Goal: Task Accomplishment & Management: Complete application form

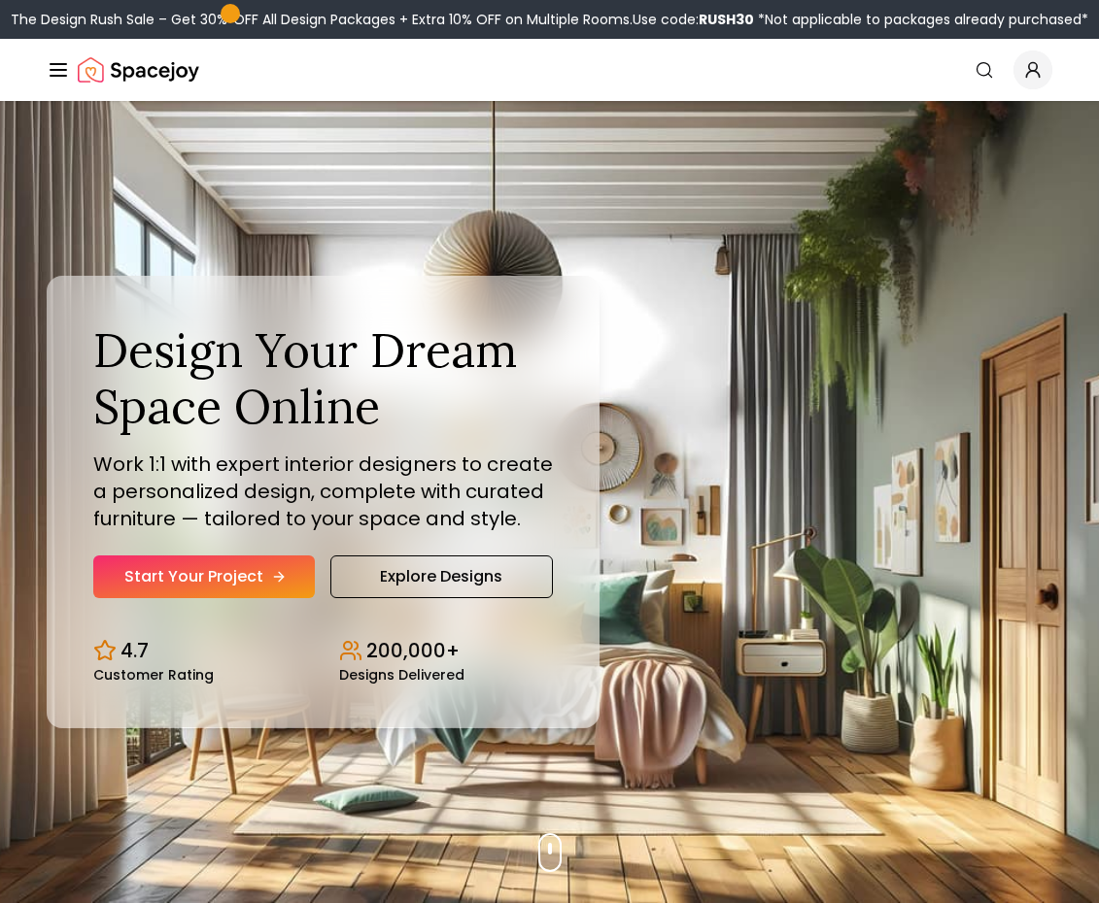
click at [203, 573] on link "Start Your Project" at bounding box center [203, 577] width 221 height 43
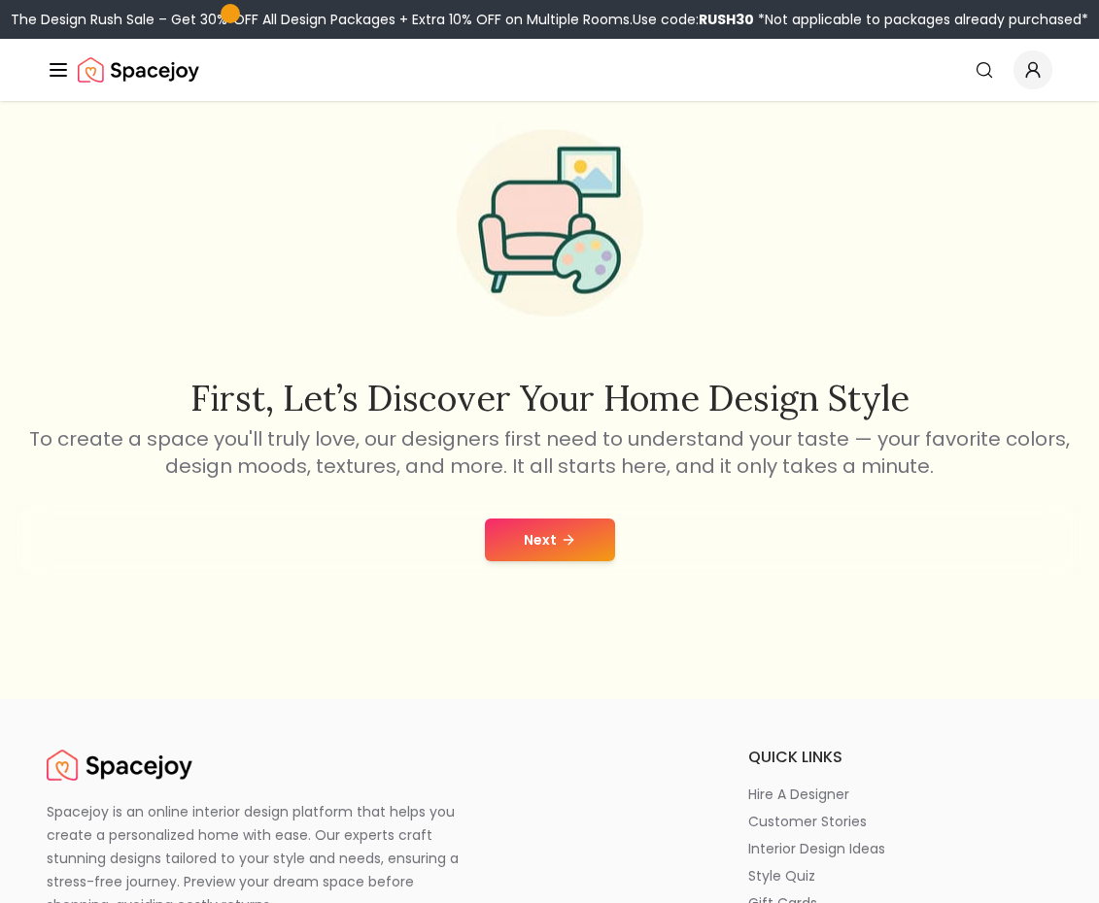
scroll to position [143, 0]
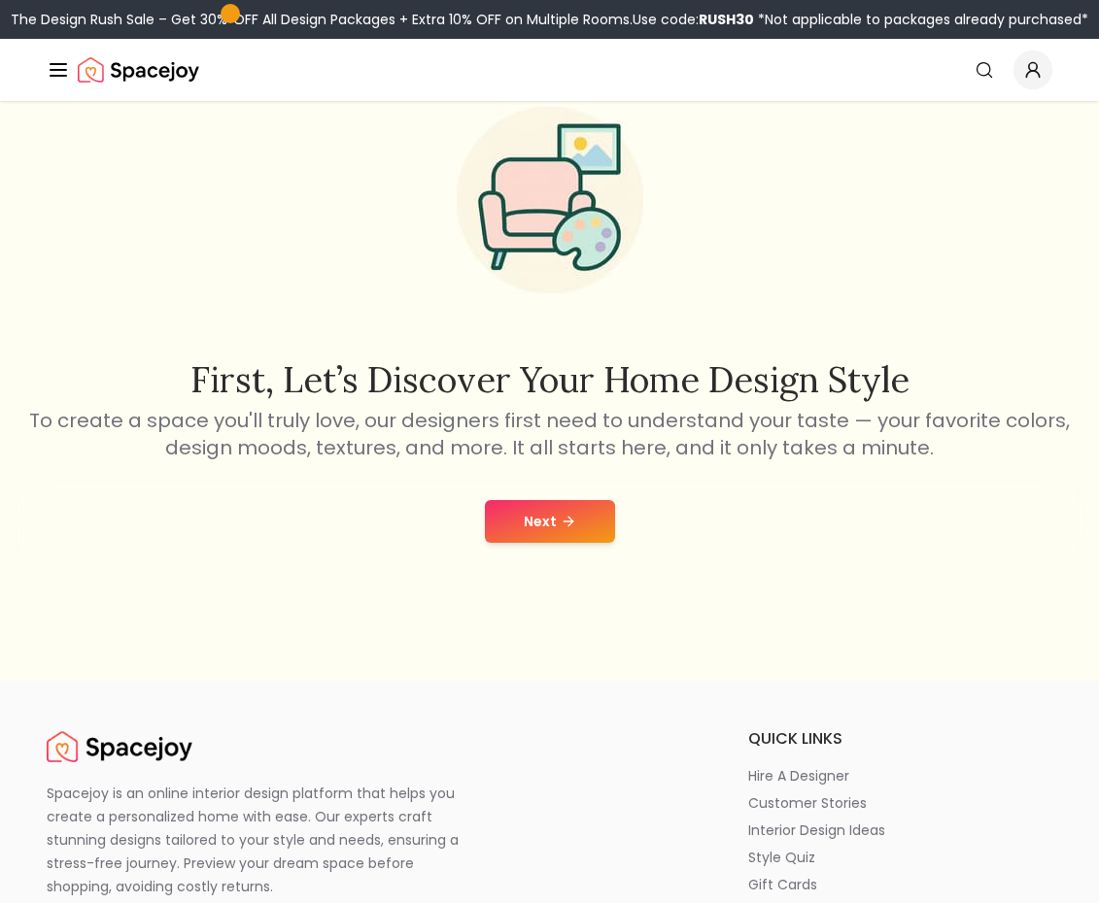
click at [547, 522] on button "Next" at bounding box center [550, 521] width 130 height 43
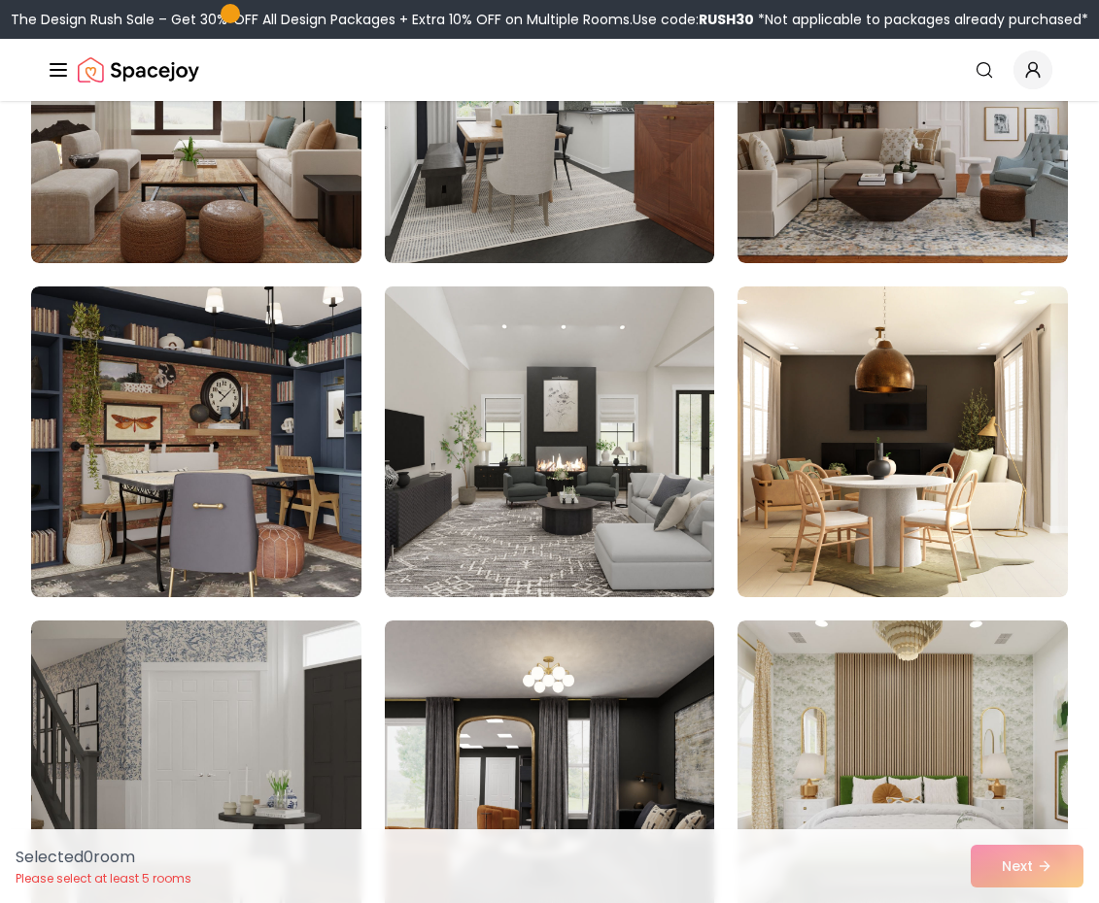
scroll to position [6911, 0]
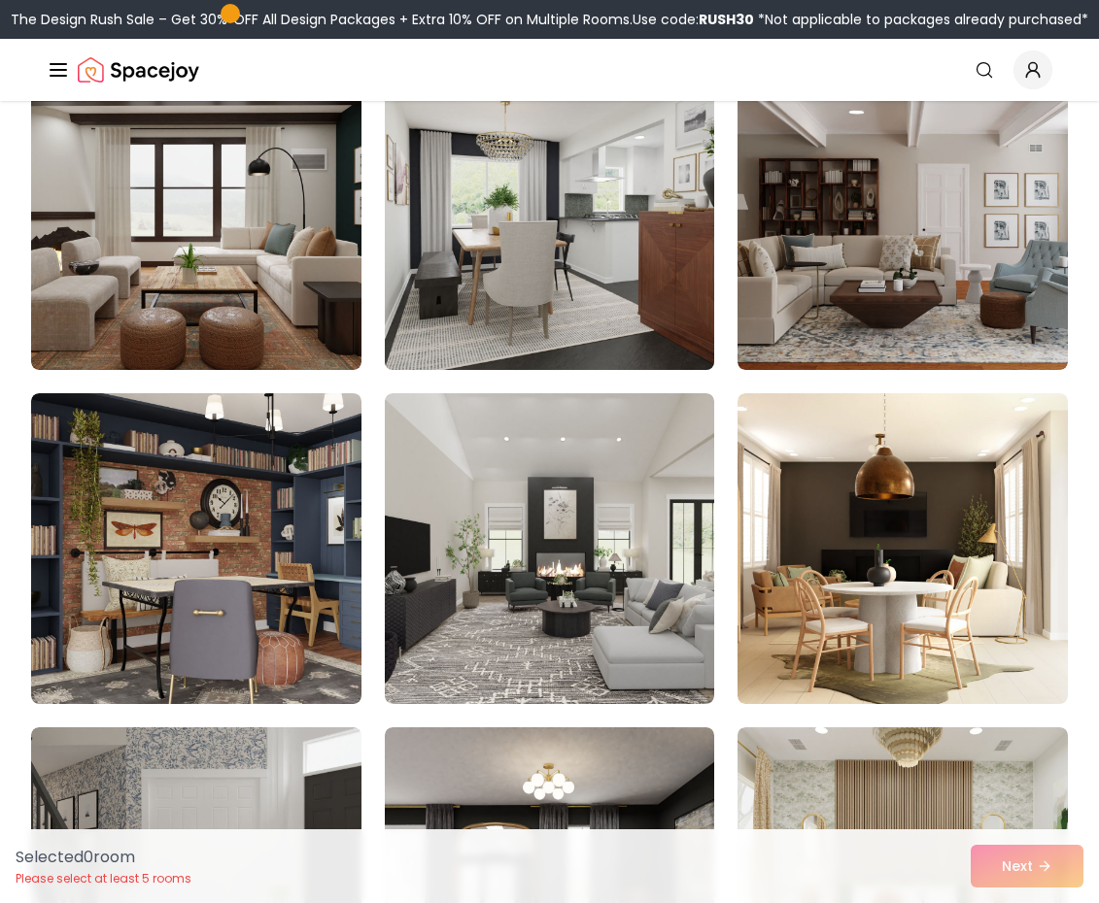
click at [592, 298] on img at bounding box center [549, 214] width 347 height 326
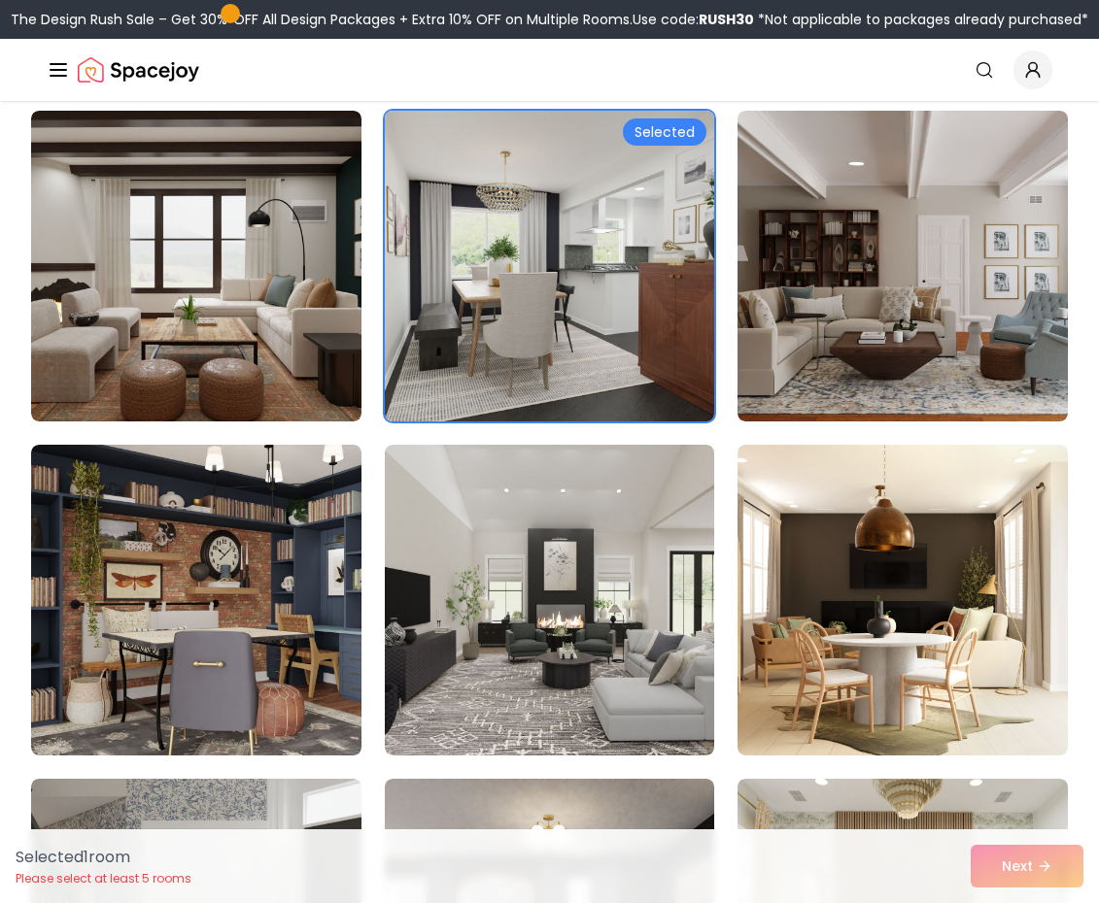
scroll to position [6858, 0]
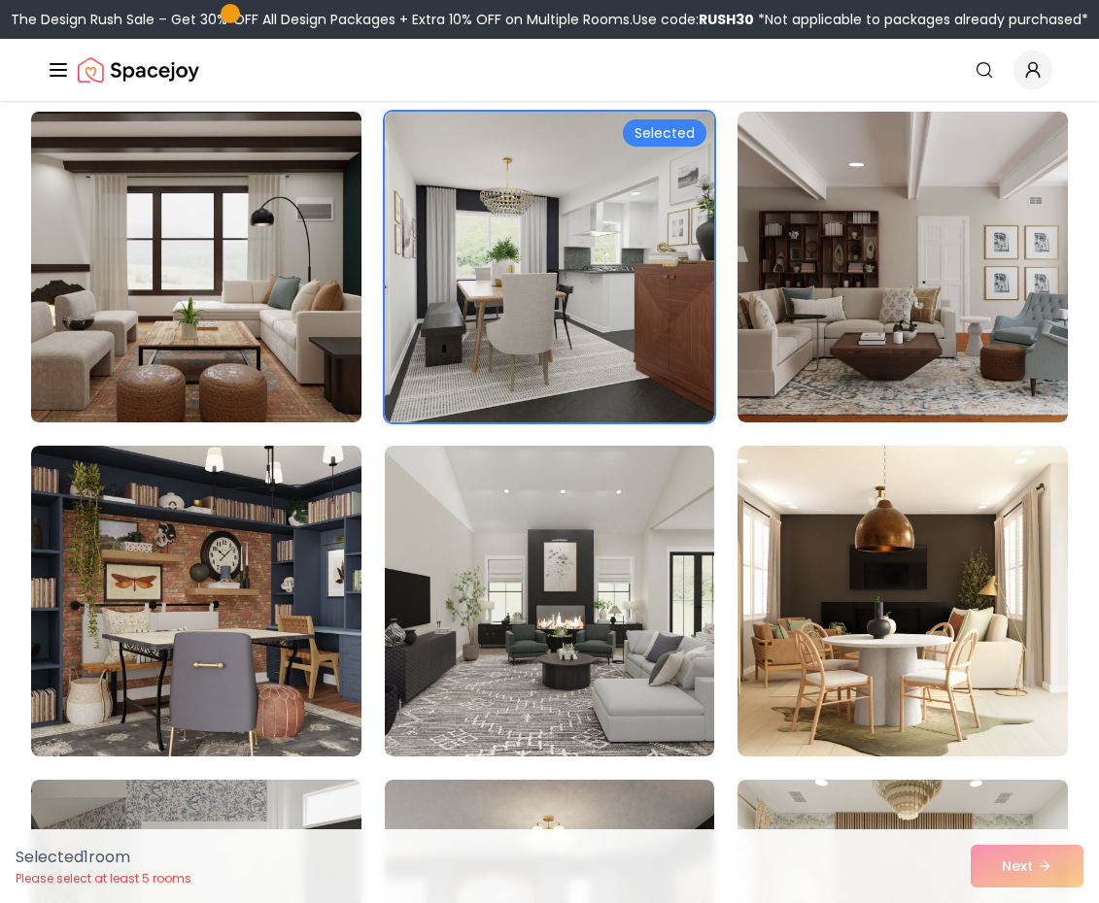
click at [318, 254] on img at bounding box center [196, 267] width 347 height 326
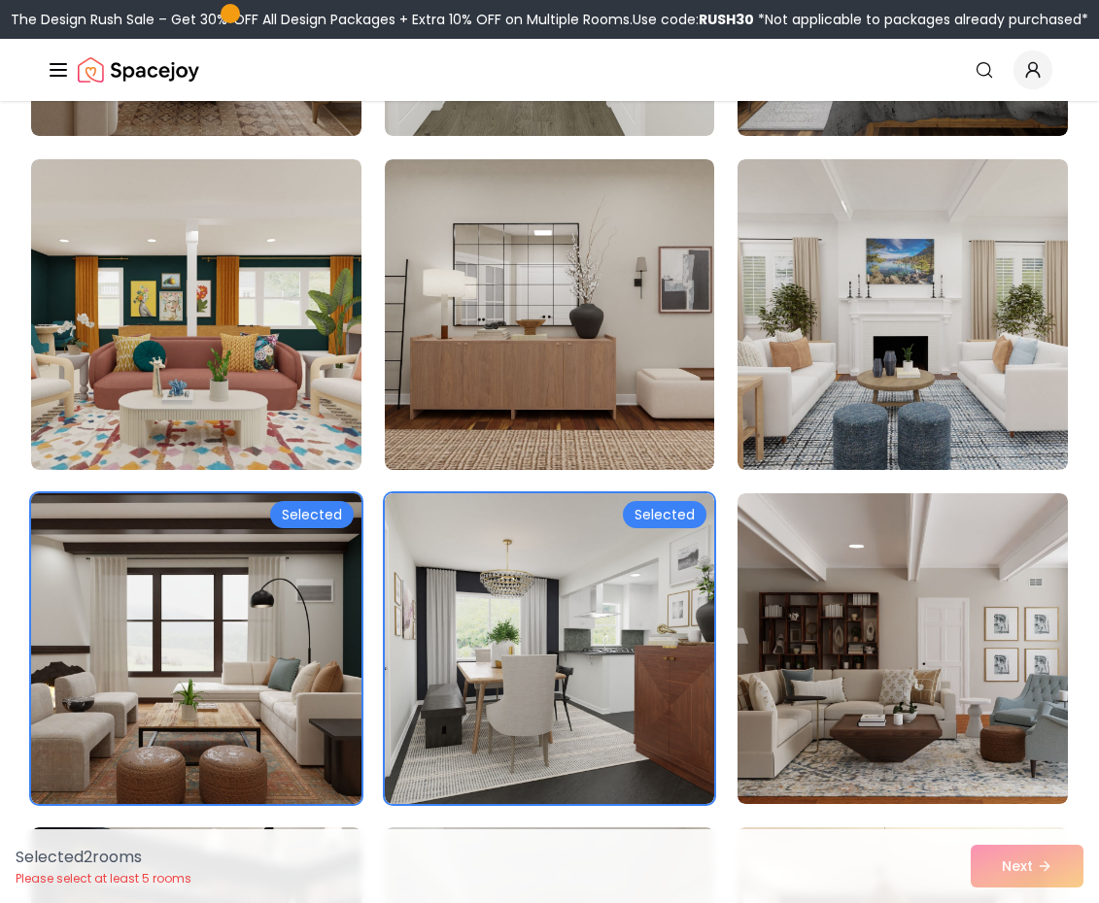
scroll to position [6474, 0]
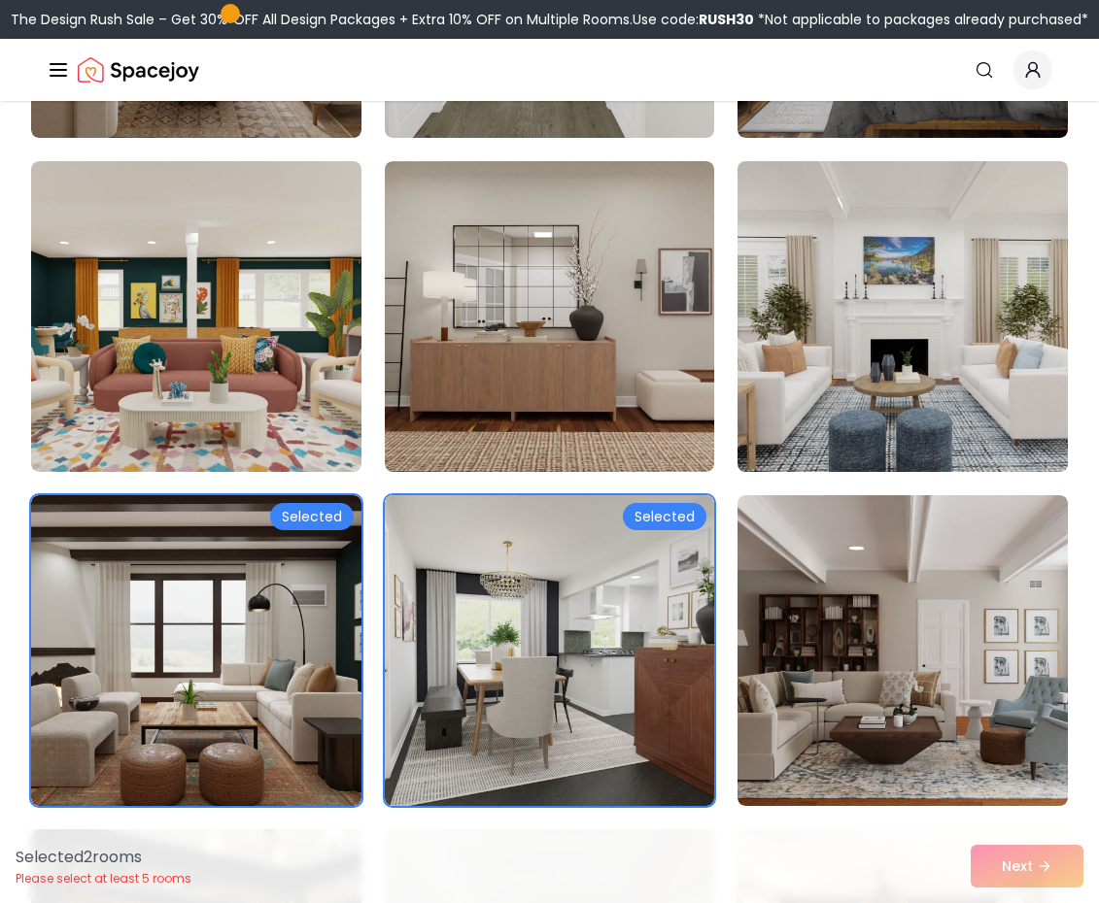
click at [813, 332] on img at bounding box center [902, 316] width 347 height 326
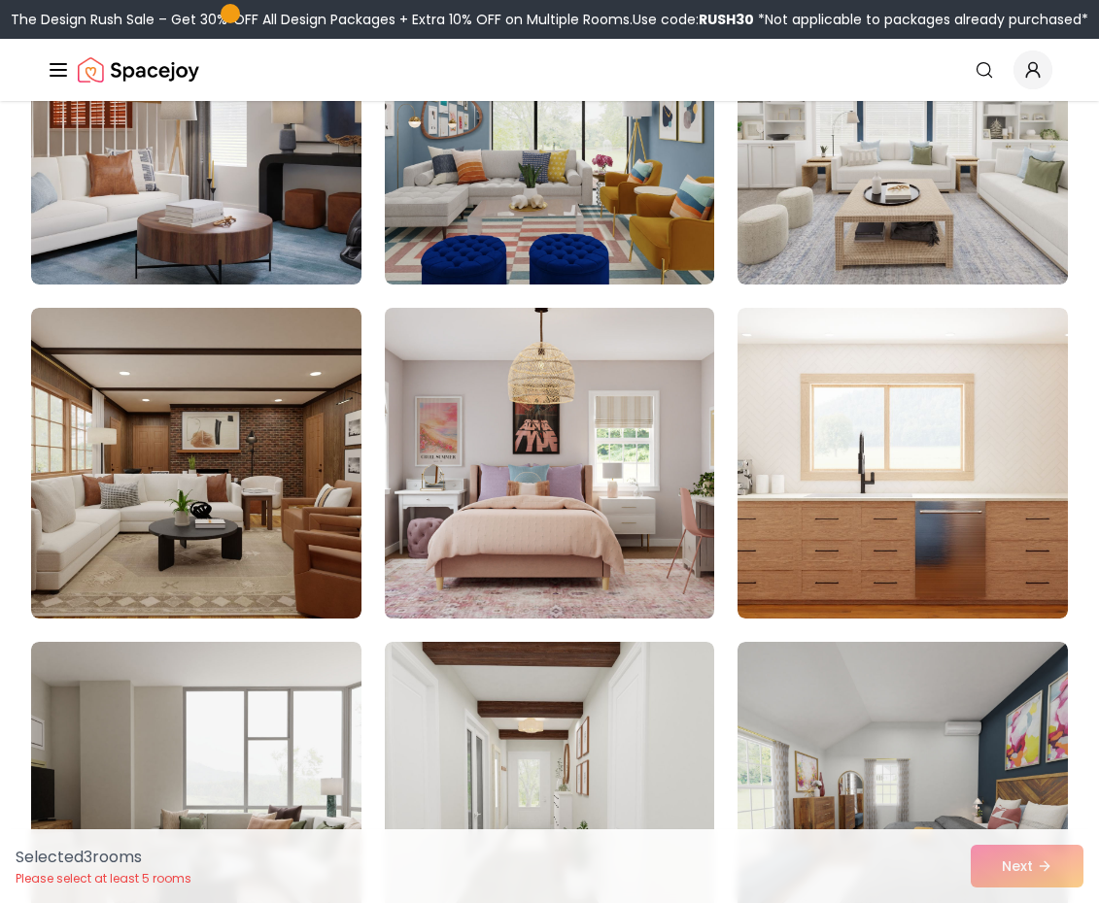
scroll to position [5570, 0]
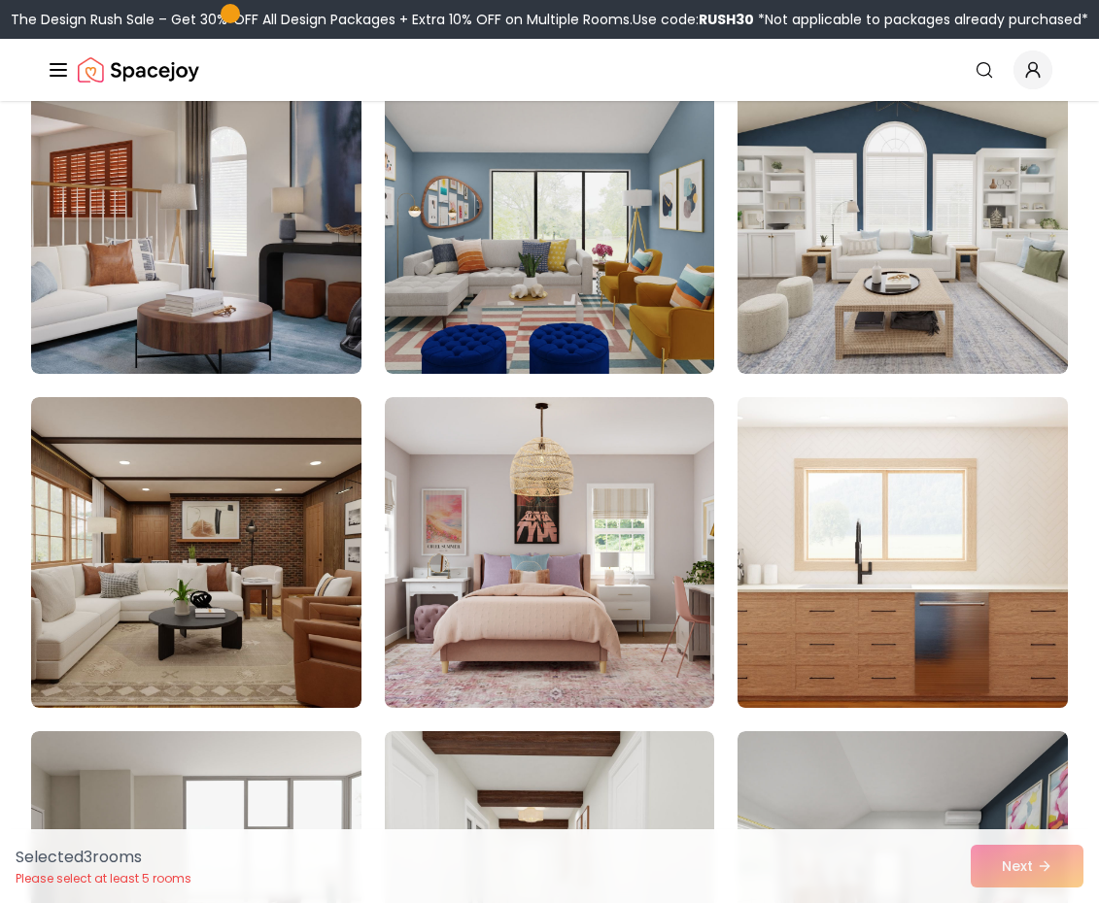
click at [896, 514] on img at bounding box center [902, 552] width 347 height 326
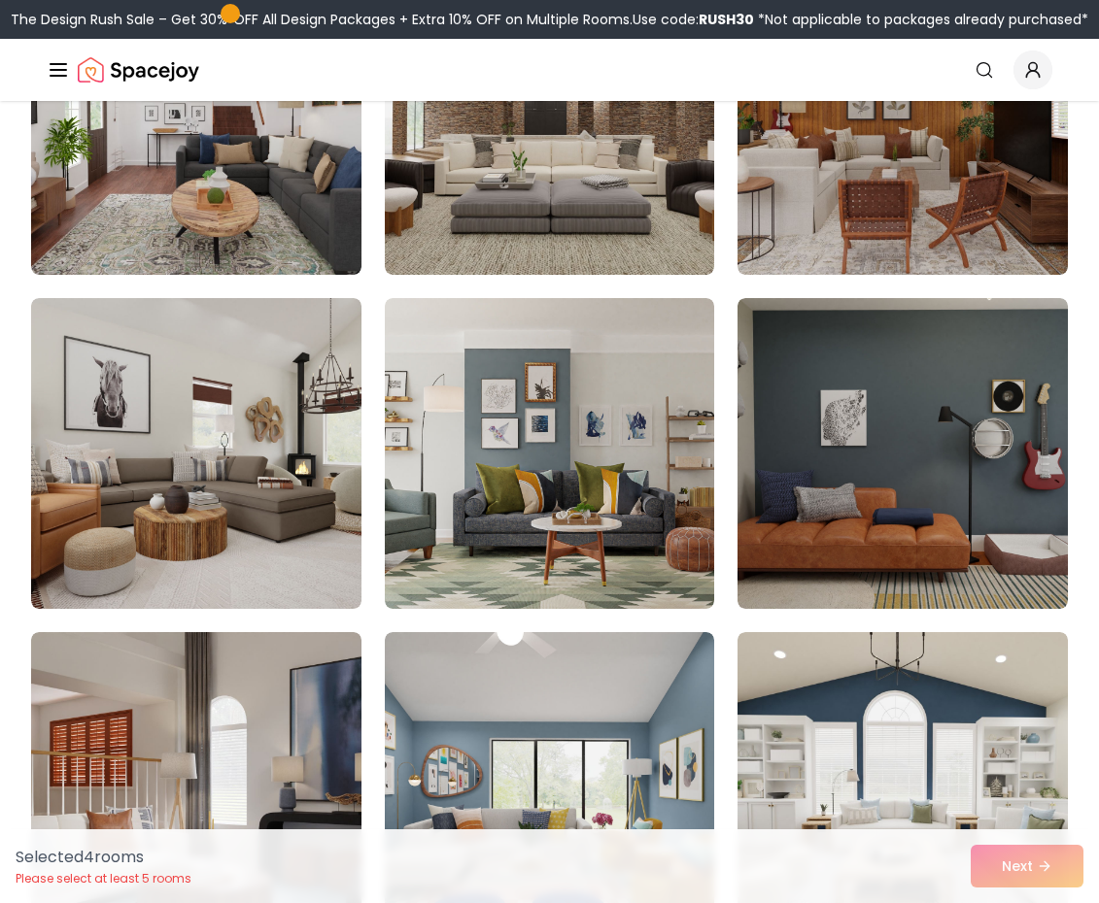
scroll to position [4803, 0]
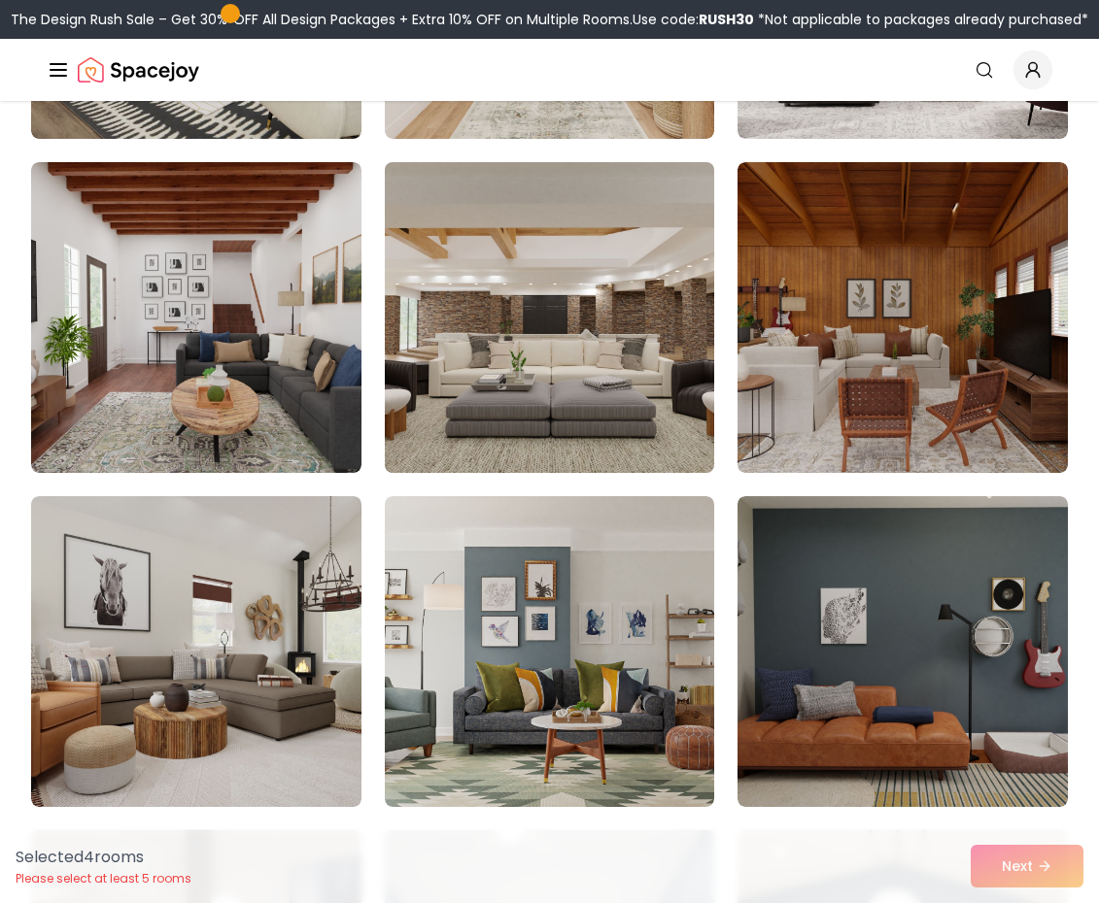
click at [541, 362] on img at bounding box center [549, 317] width 347 height 326
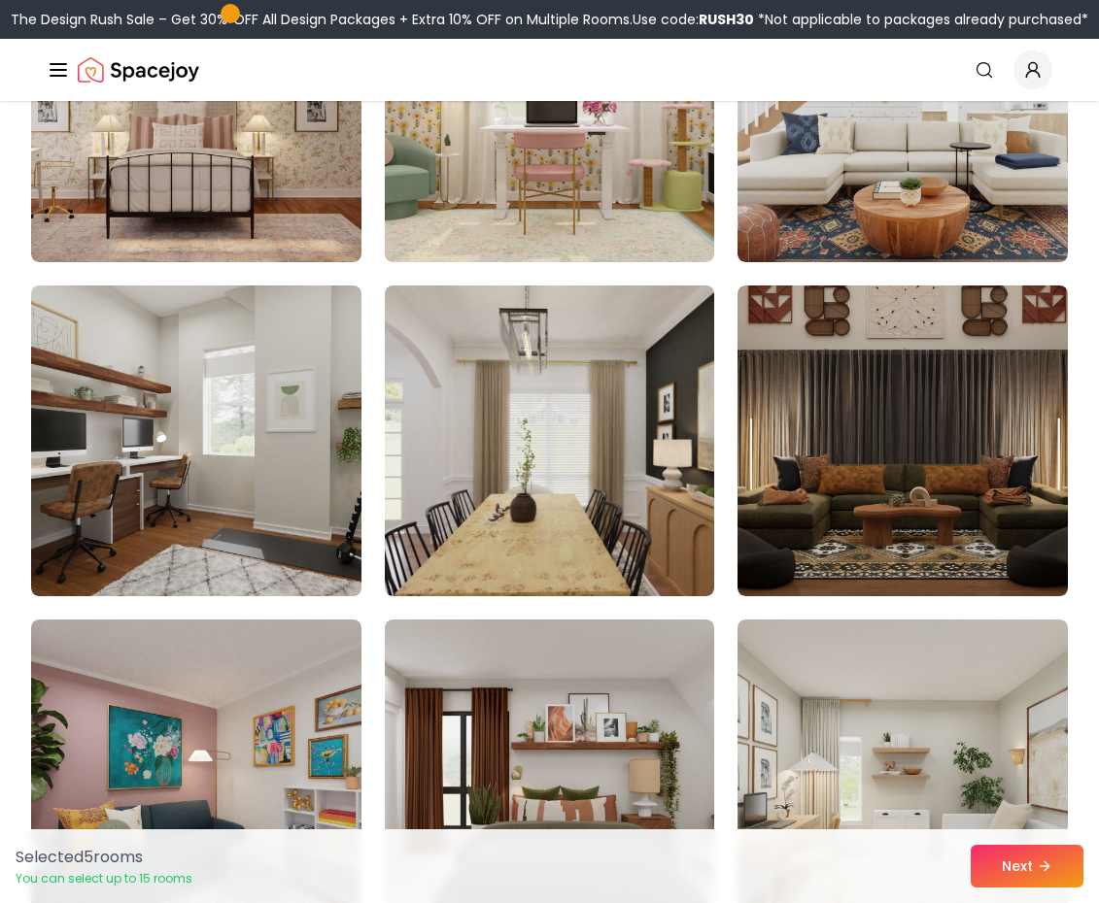
scroll to position [10197, 0]
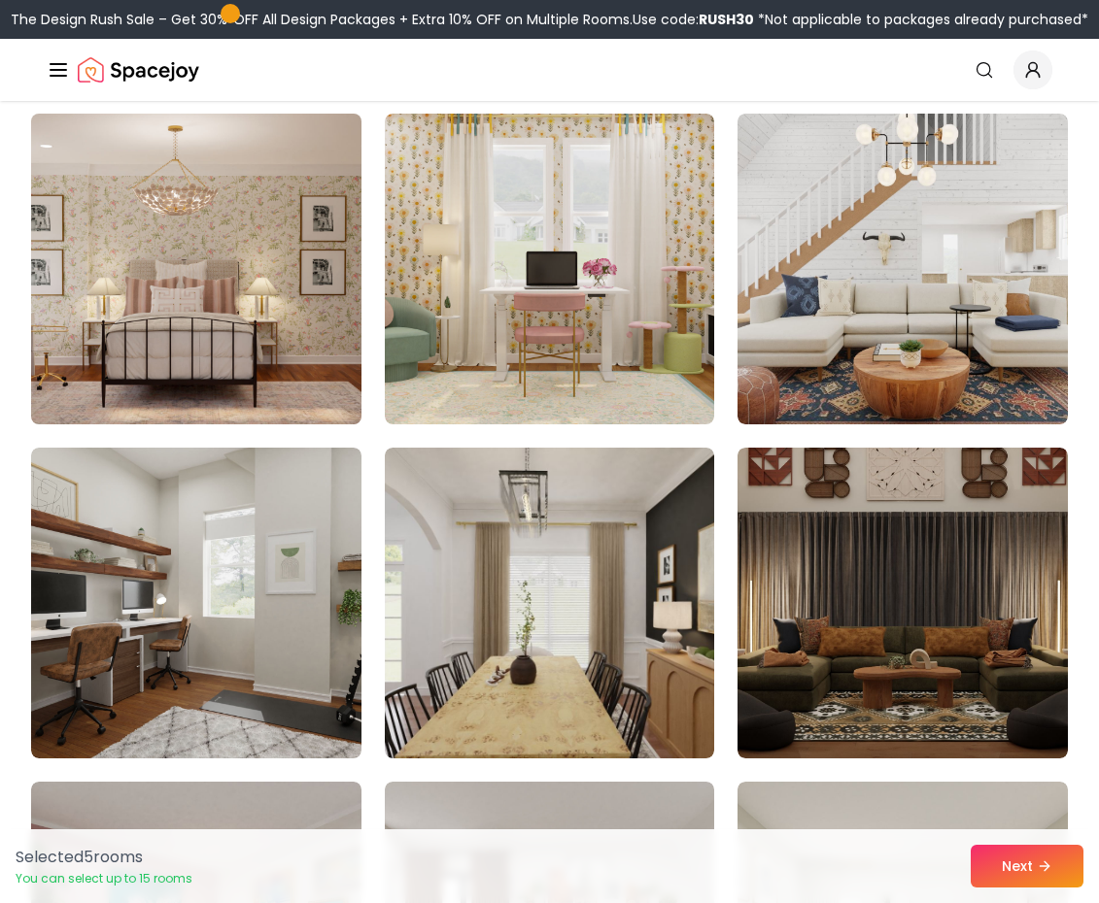
click at [256, 355] on img at bounding box center [196, 269] width 347 height 326
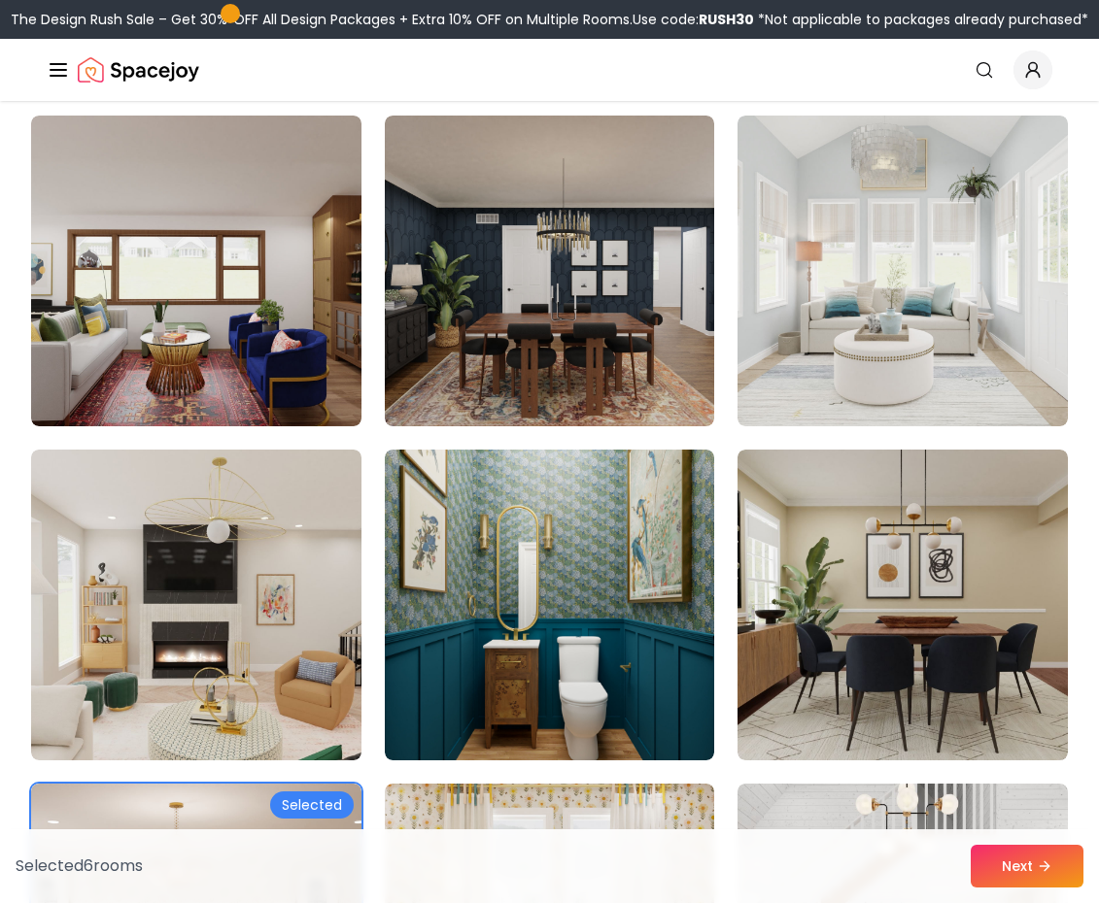
scroll to position [9515, 0]
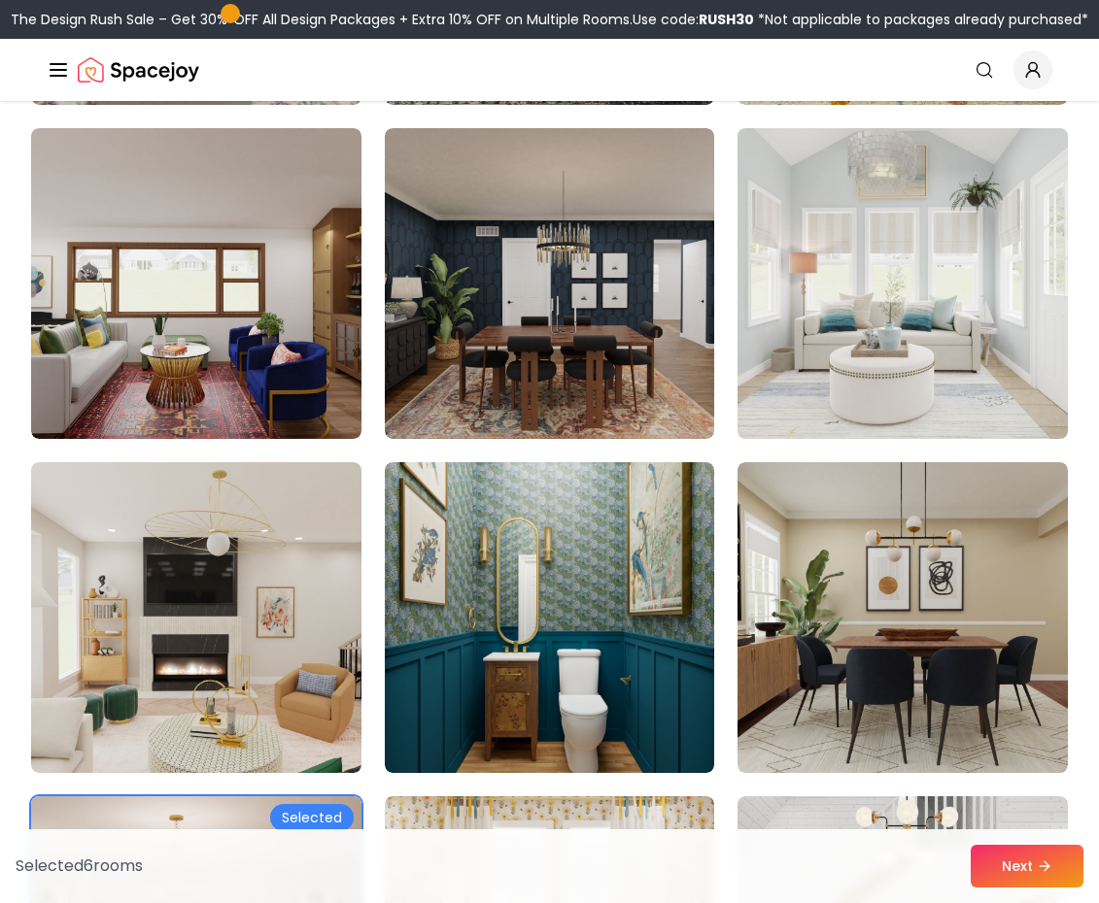
click at [901, 334] on img at bounding box center [902, 283] width 347 height 326
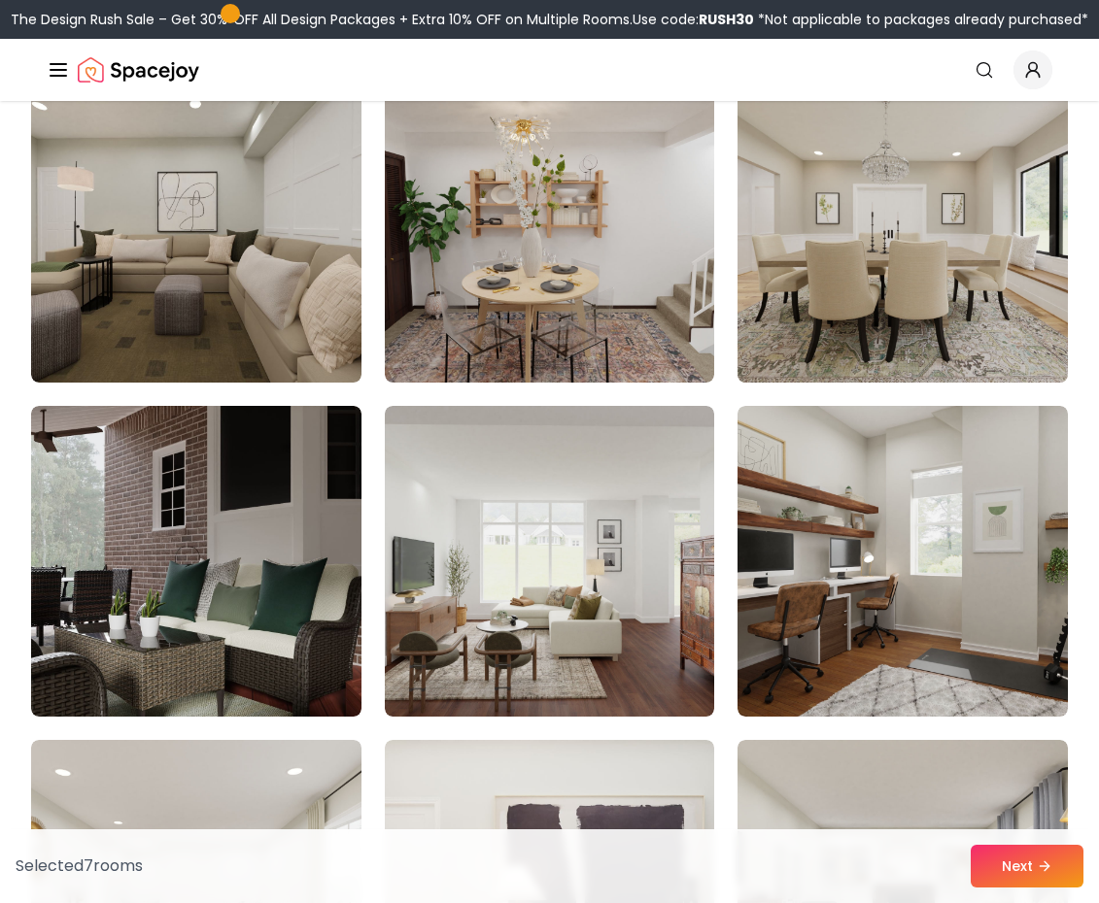
scroll to position [3201, 0]
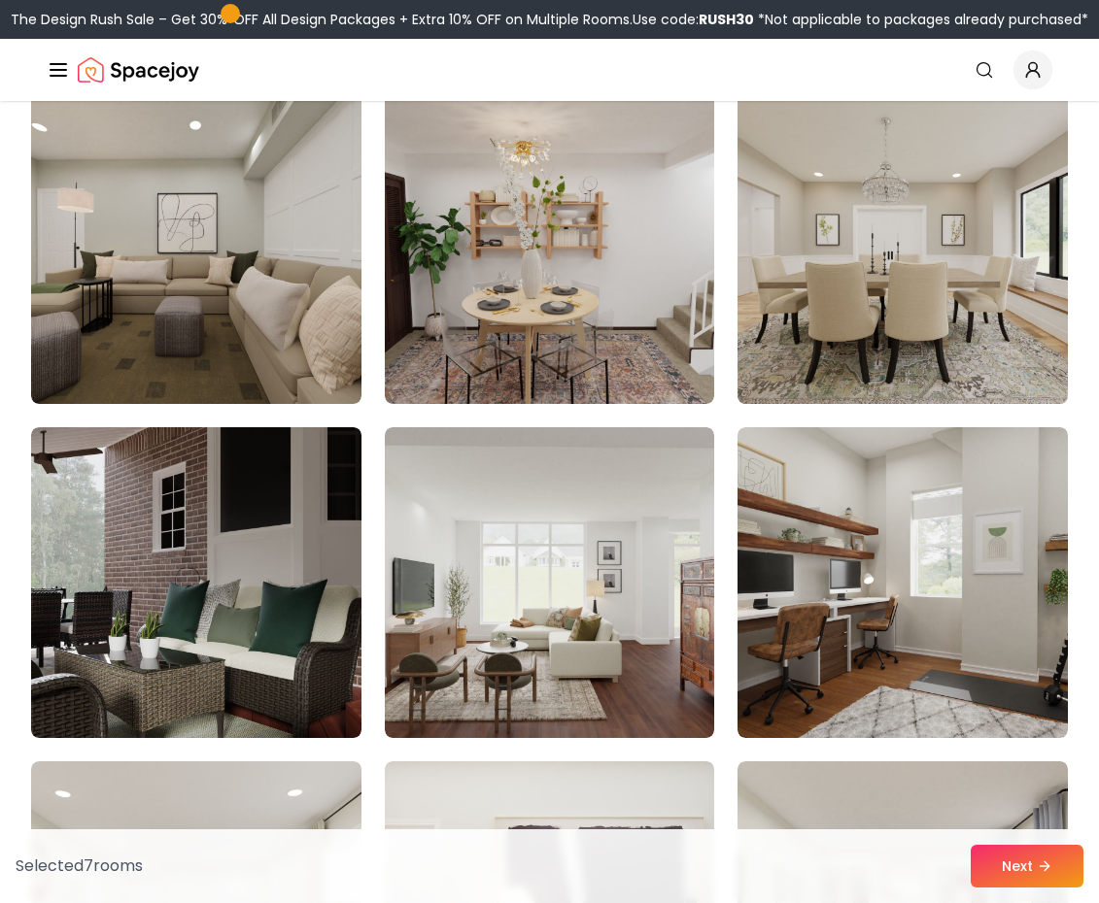
click at [899, 313] on img at bounding box center [902, 248] width 347 height 326
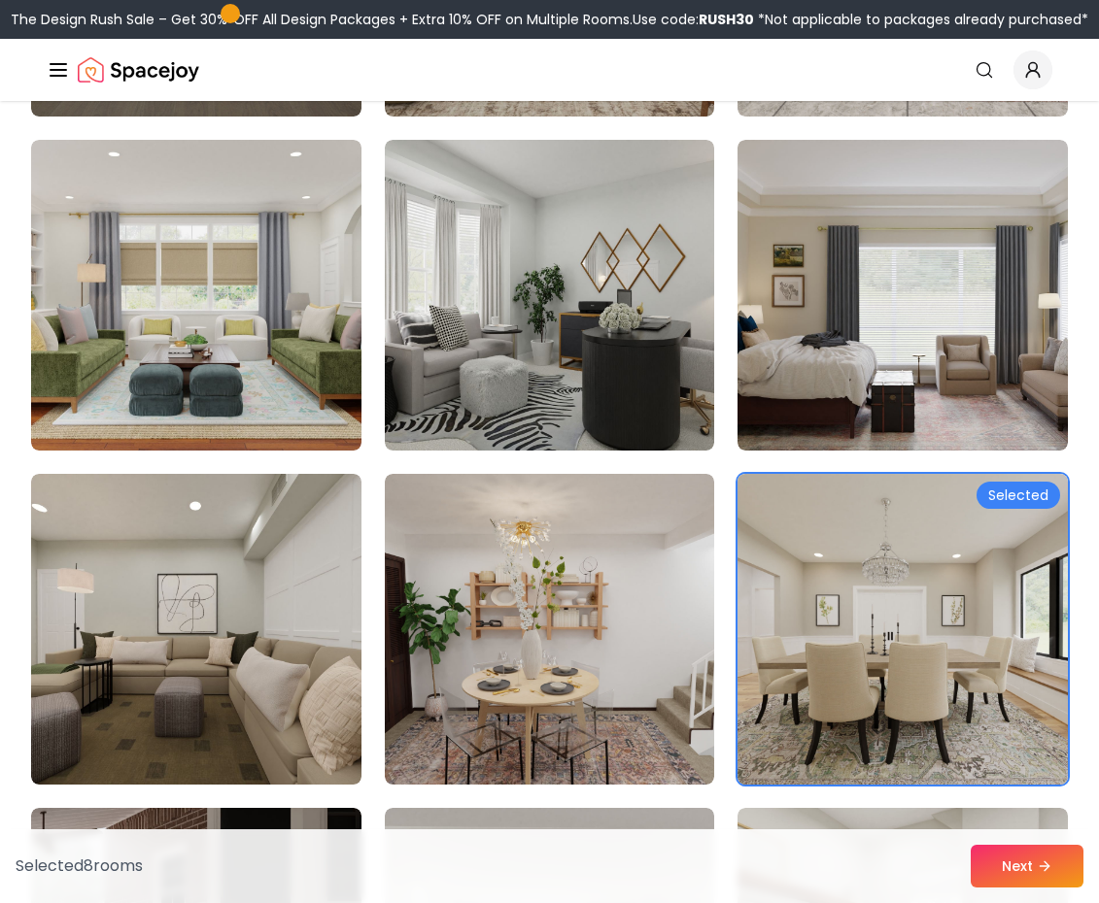
scroll to position [2576, 0]
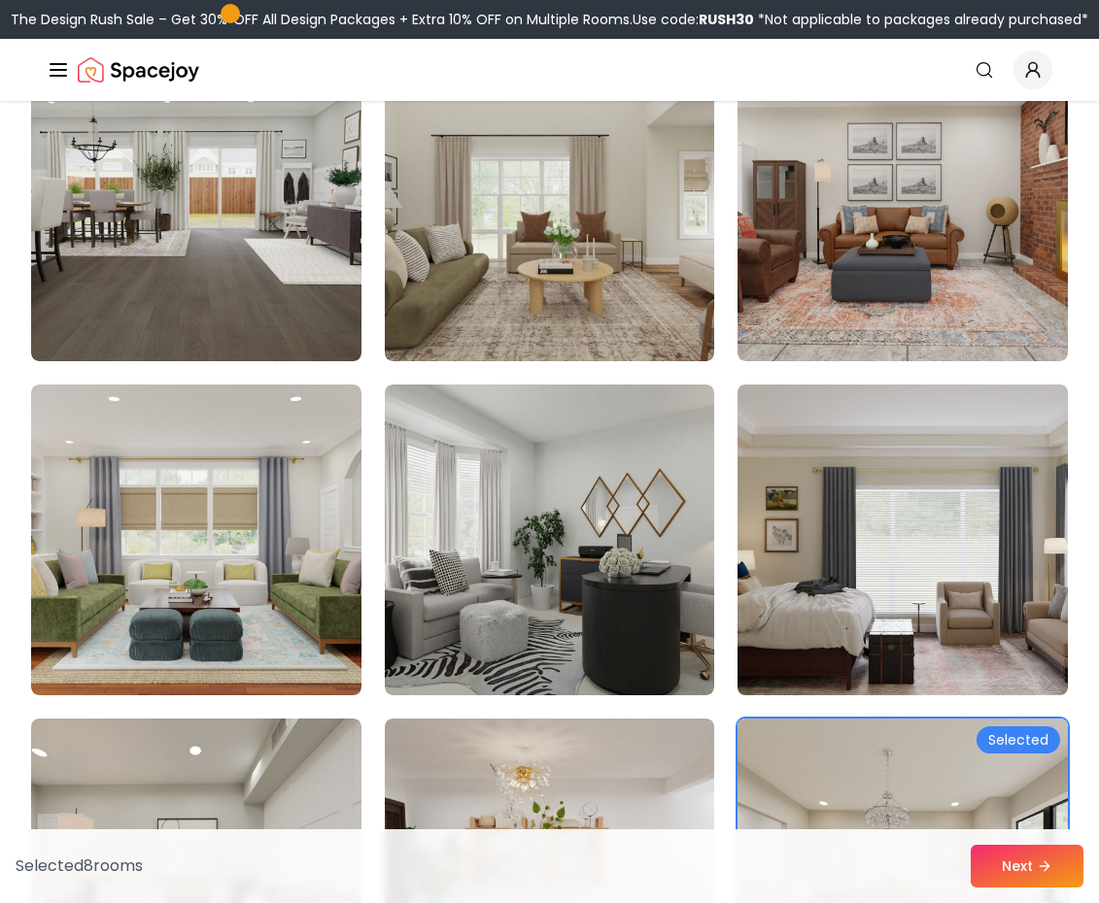
click at [837, 592] on img at bounding box center [902, 540] width 347 height 326
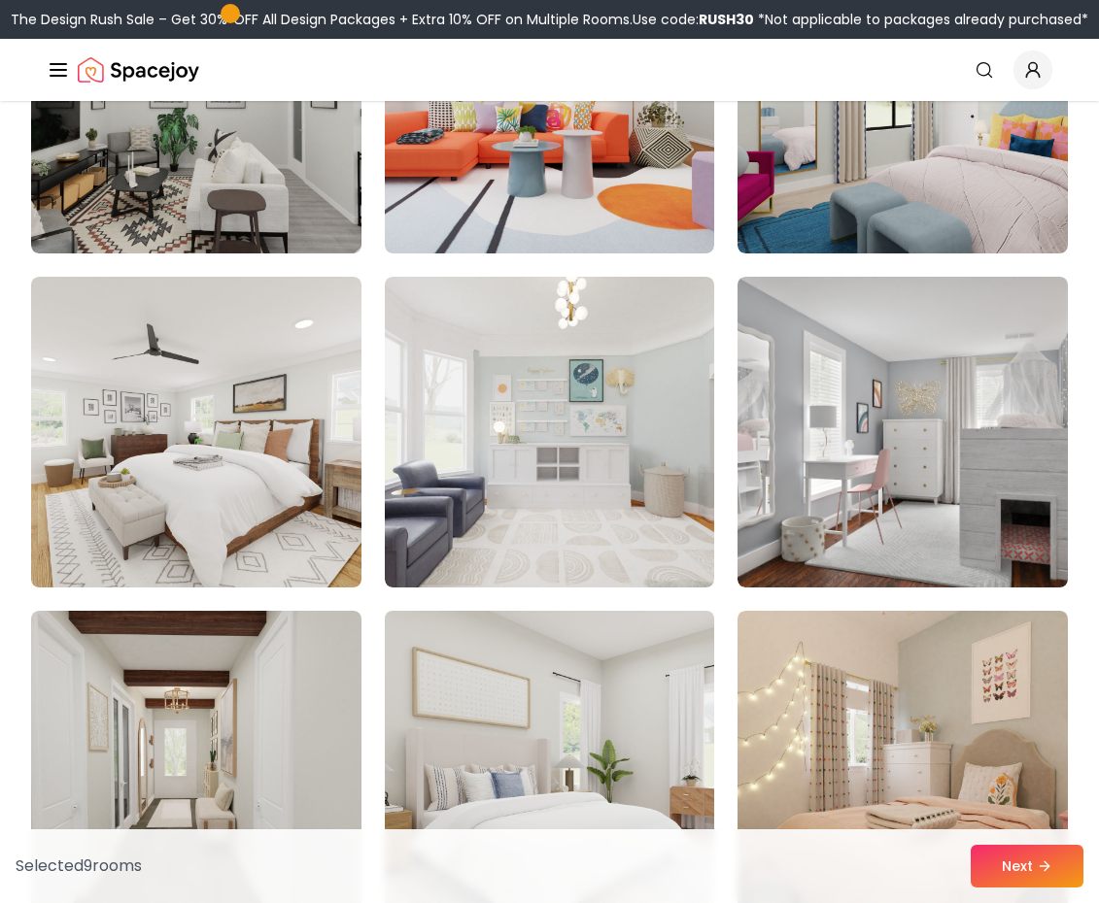
scroll to position [1676, 0]
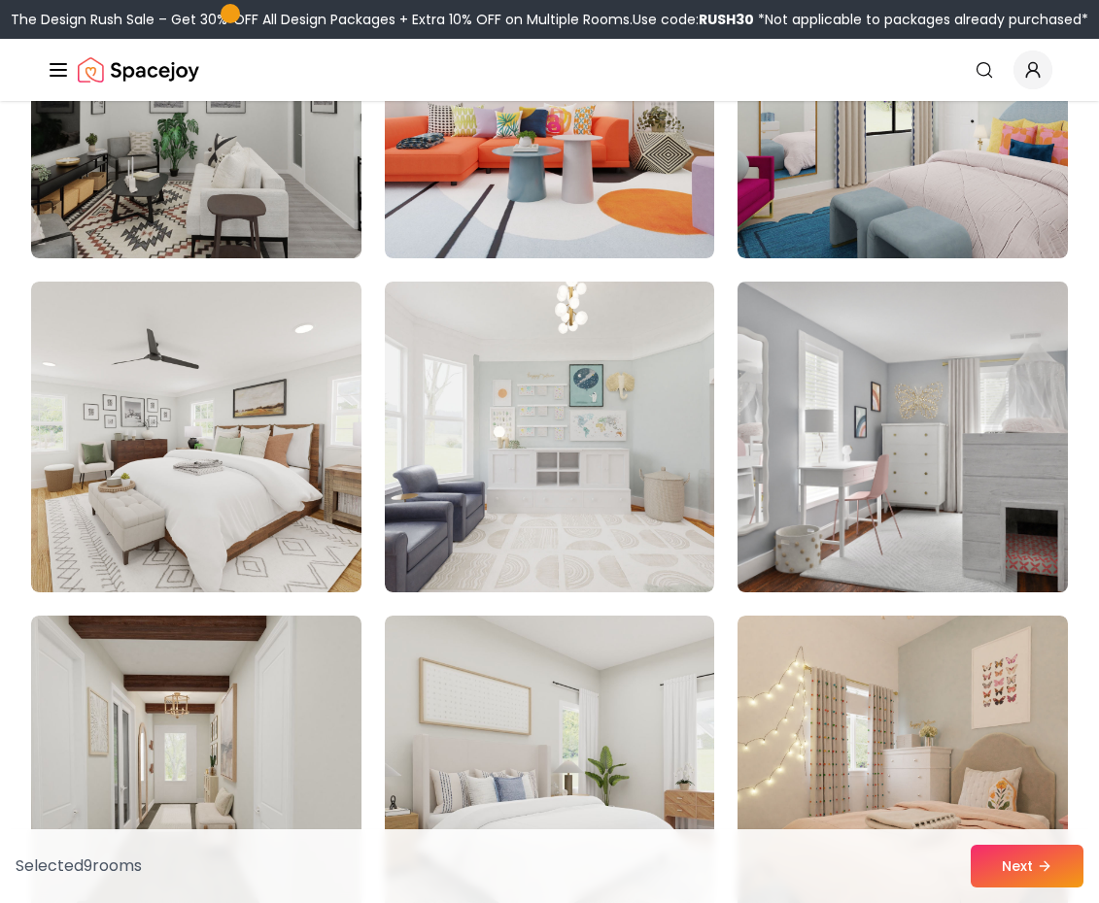
click at [864, 455] on img at bounding box center [902, 437] width 347 height 326
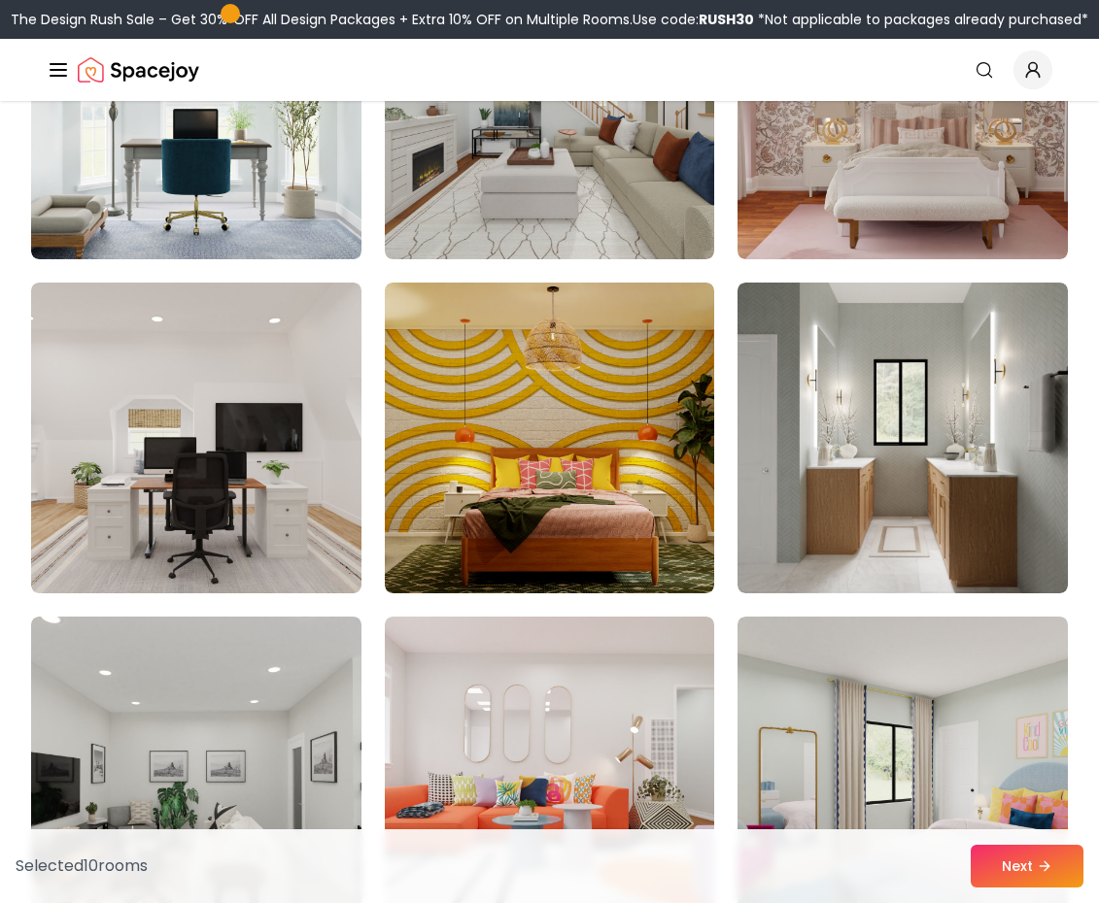
scroll to position [1004, 0]
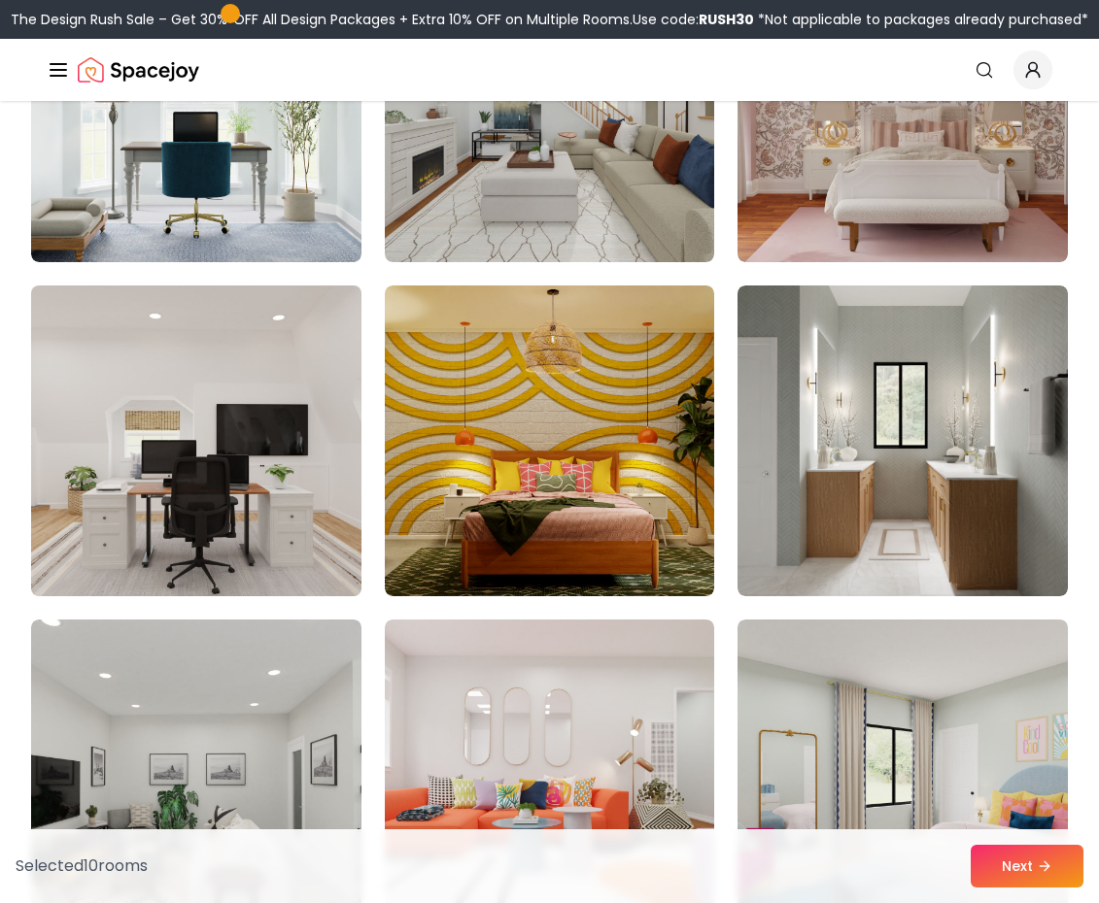
click at [281, 425] on img at bounding box center [196, 441] width 347 height 326
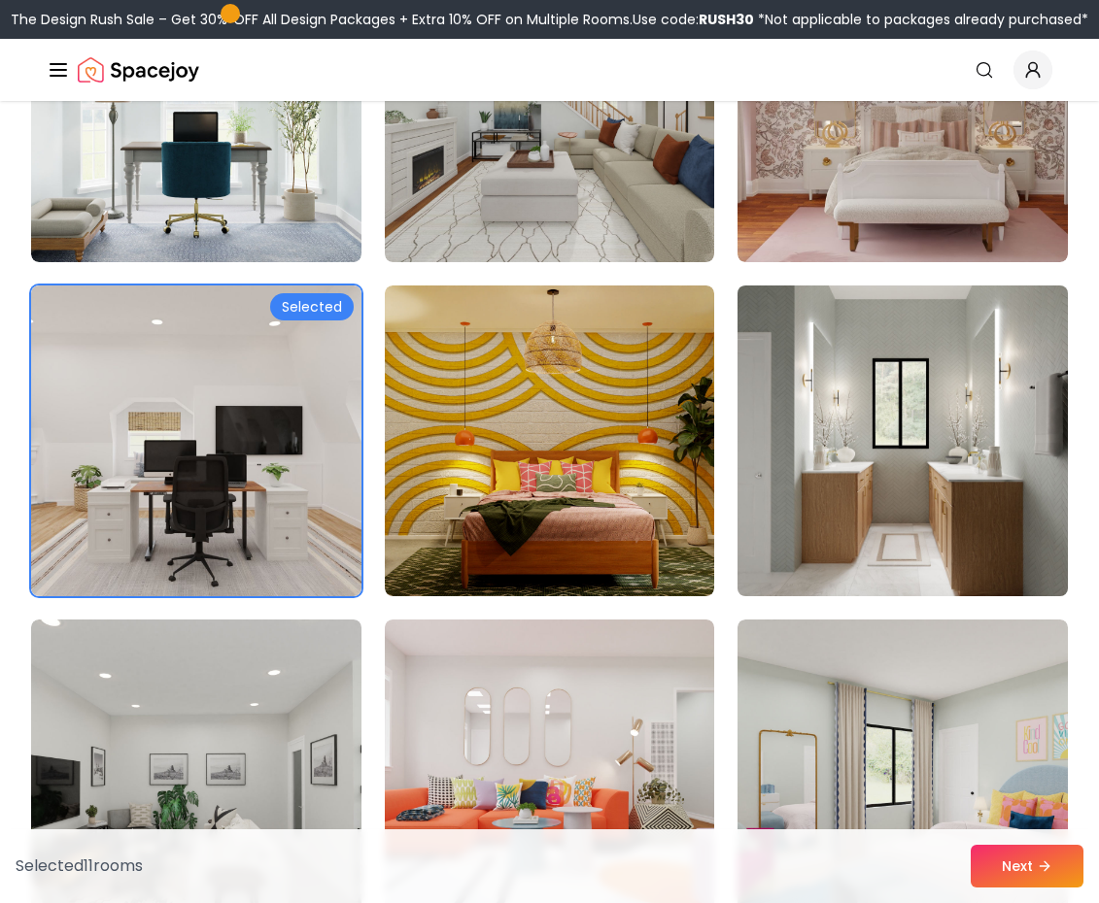
click at [920, 474] on img at bounding box center [902, 441] width 347 height 326
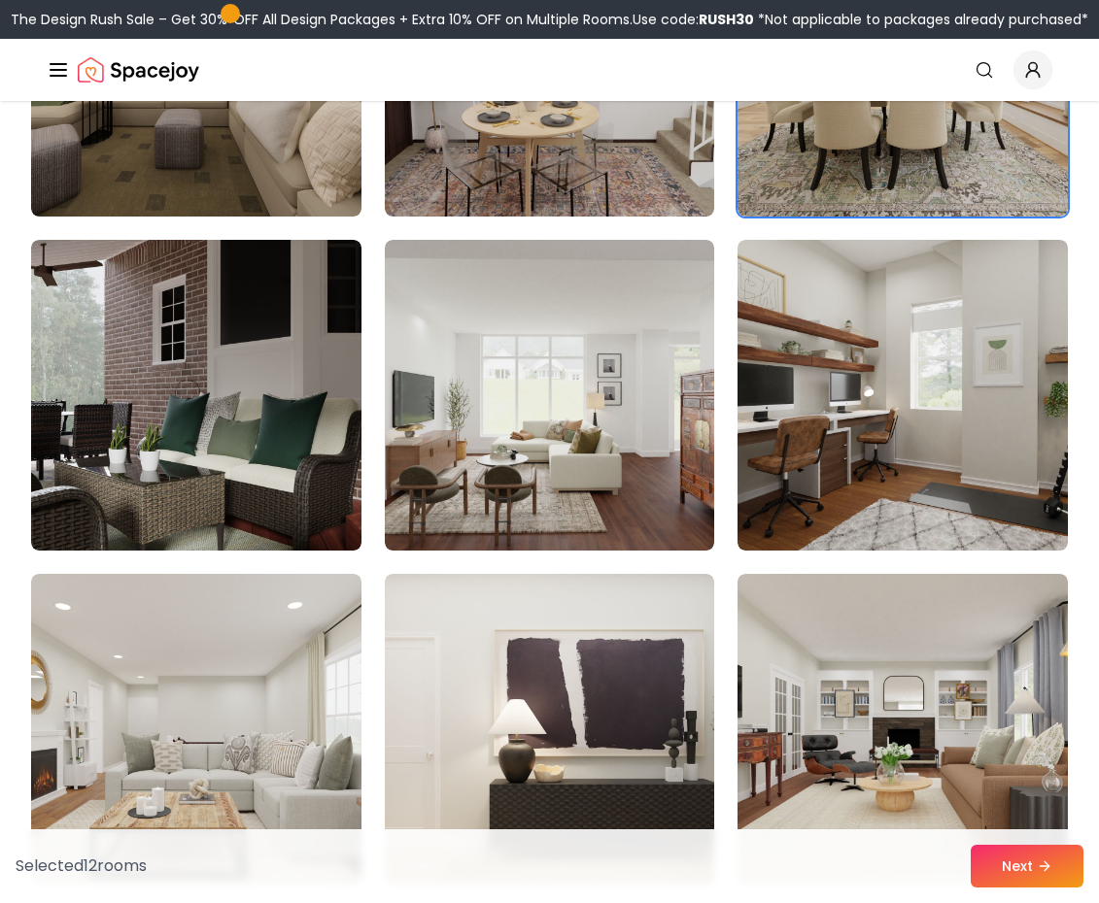
scroll to position [3391, 0]
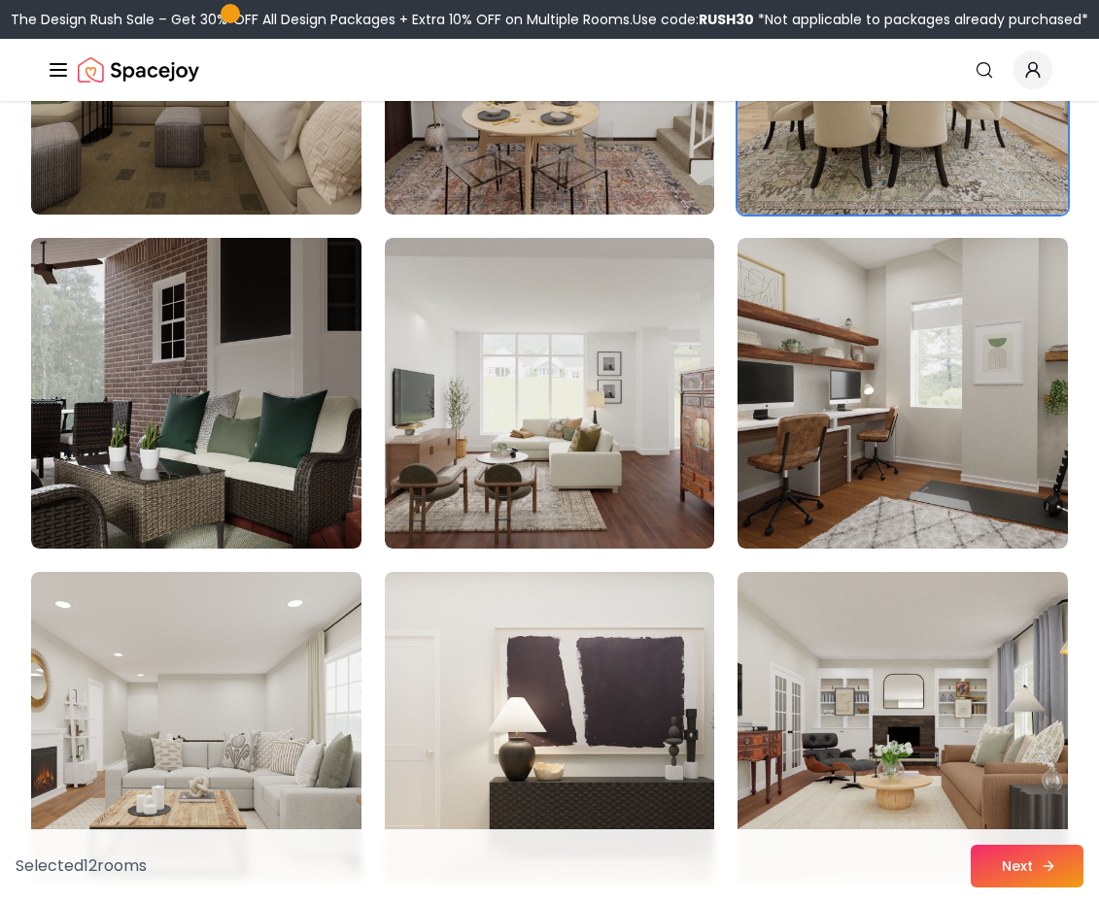
click at [998, 862] on button "Next" at bounding box center [1026, 866] width 113 height 43
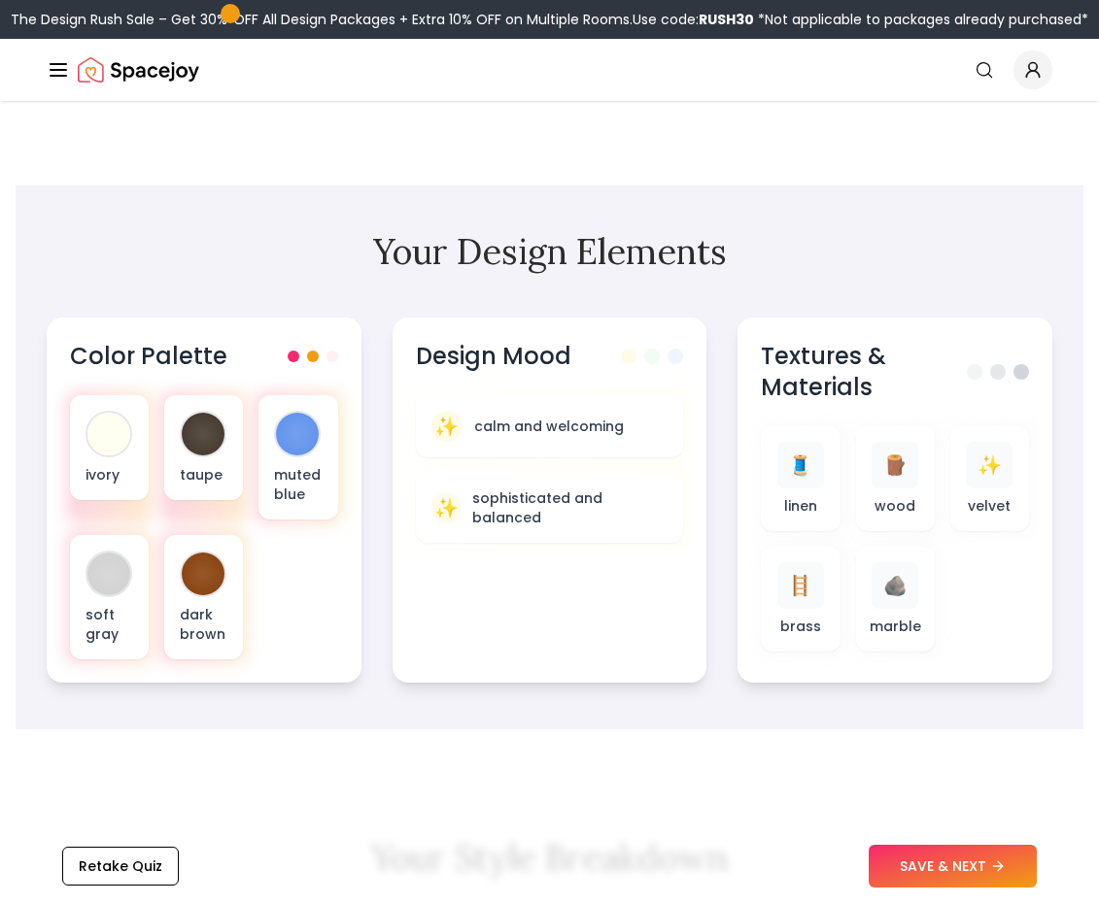
scroll to position [511, 0]
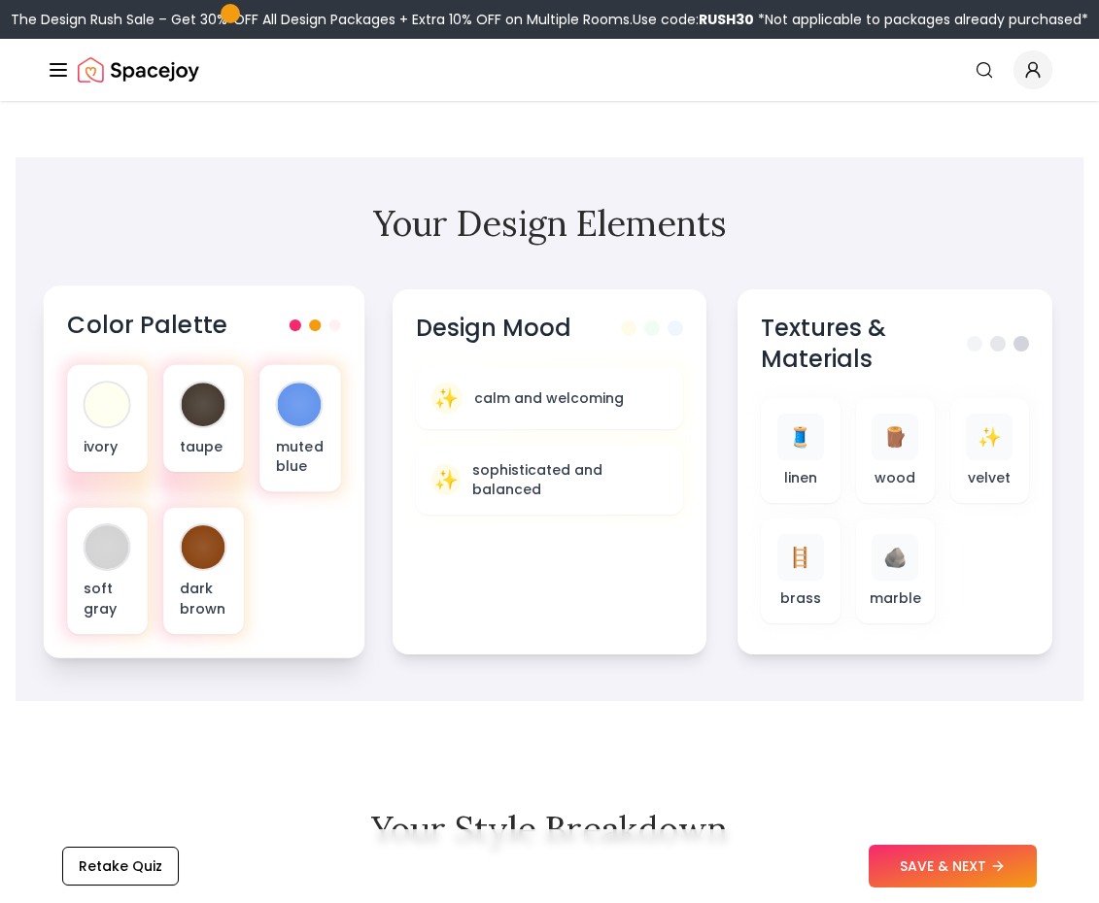
click at [297, 328] on span at bounding box center [294, 326] width 12 height 12
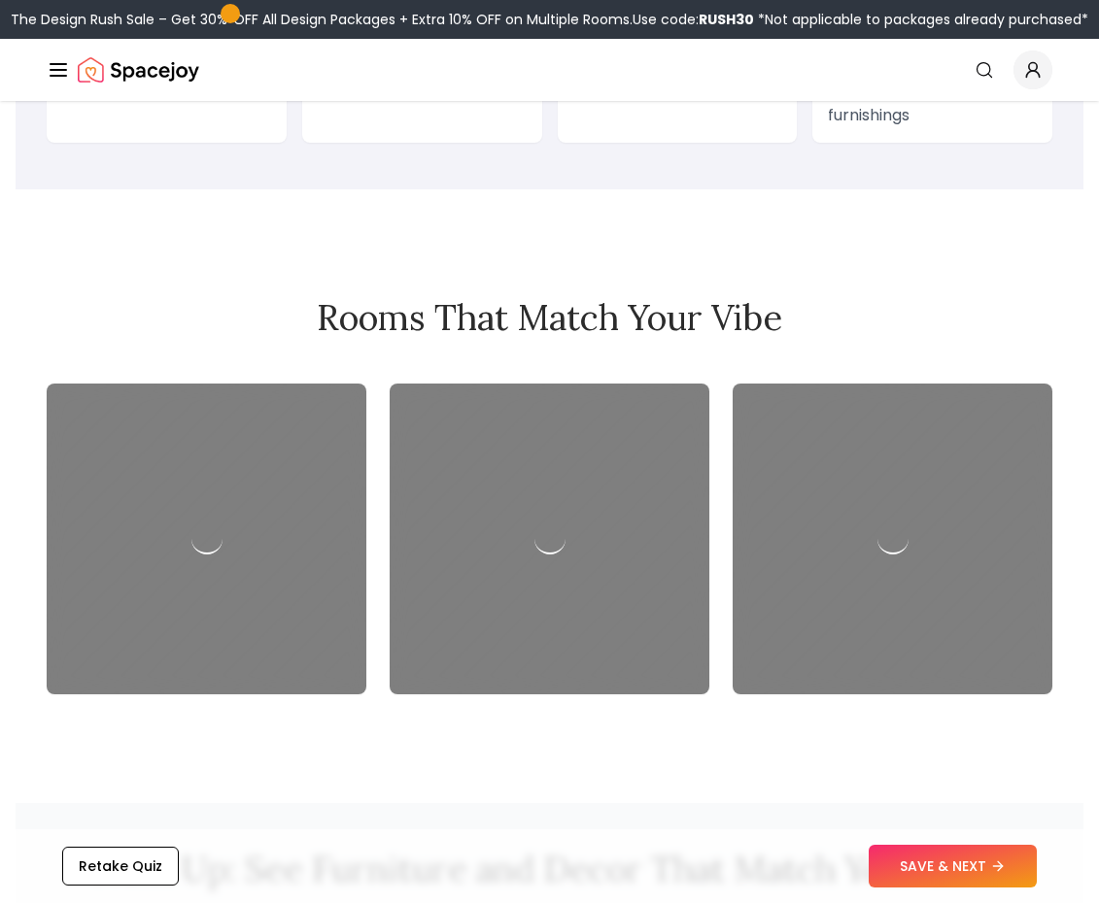
scroll to position [1796, 0]
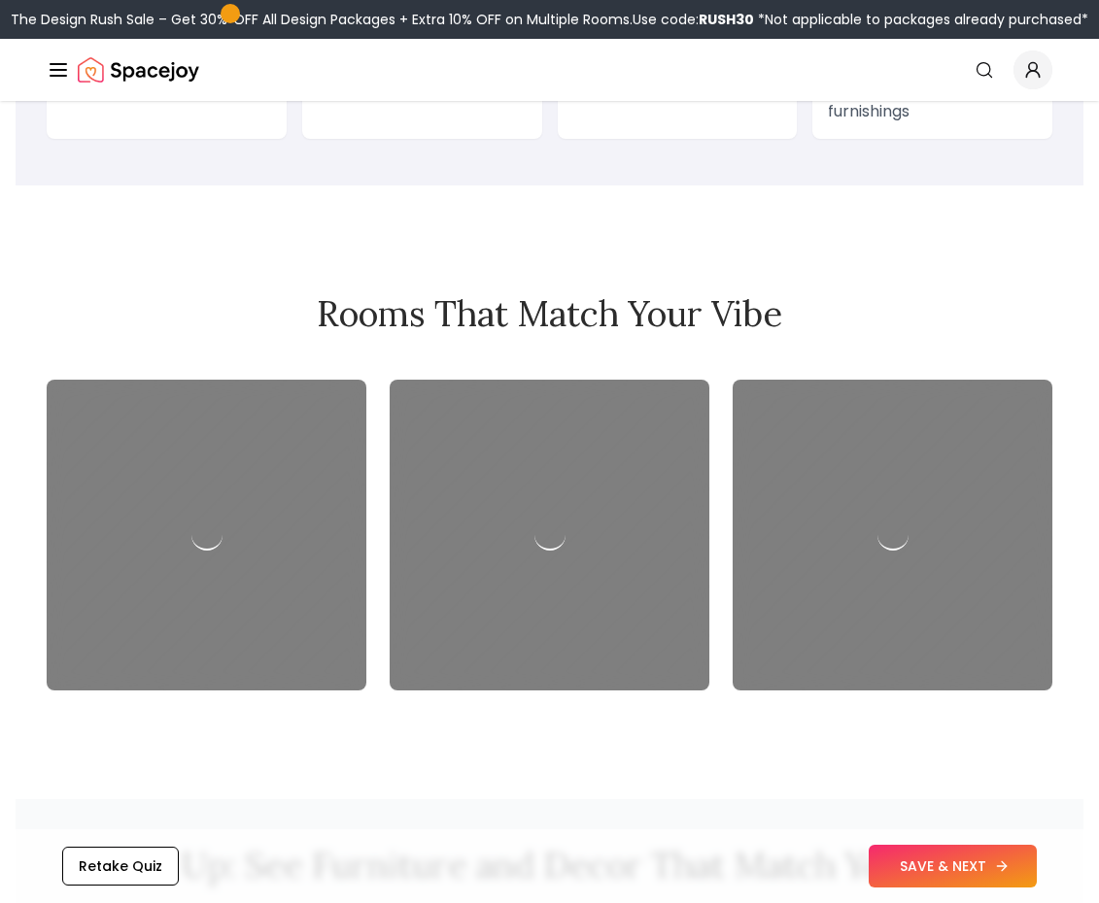
click at [930, 852] on button "SAVE & NEXT" at bounding box center [952, 866] width 168 height 43
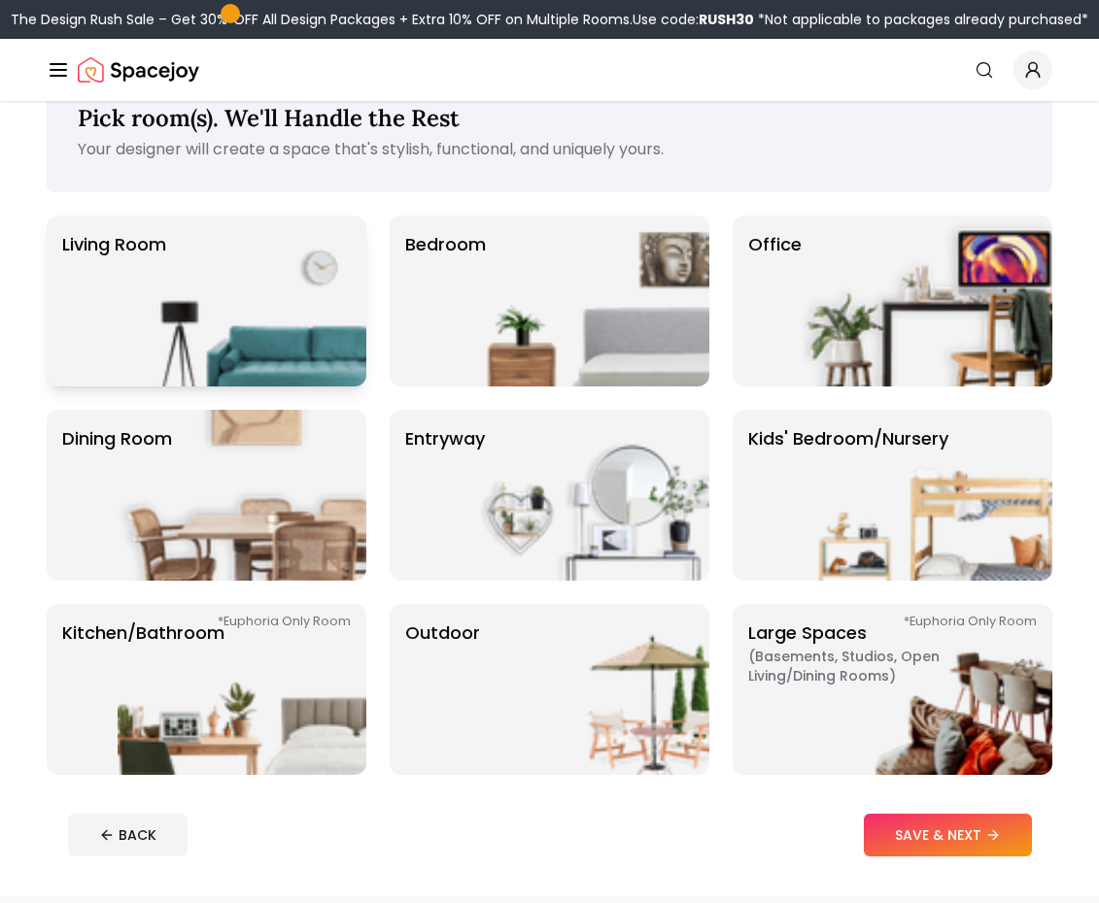
scroll to position [51, 0]
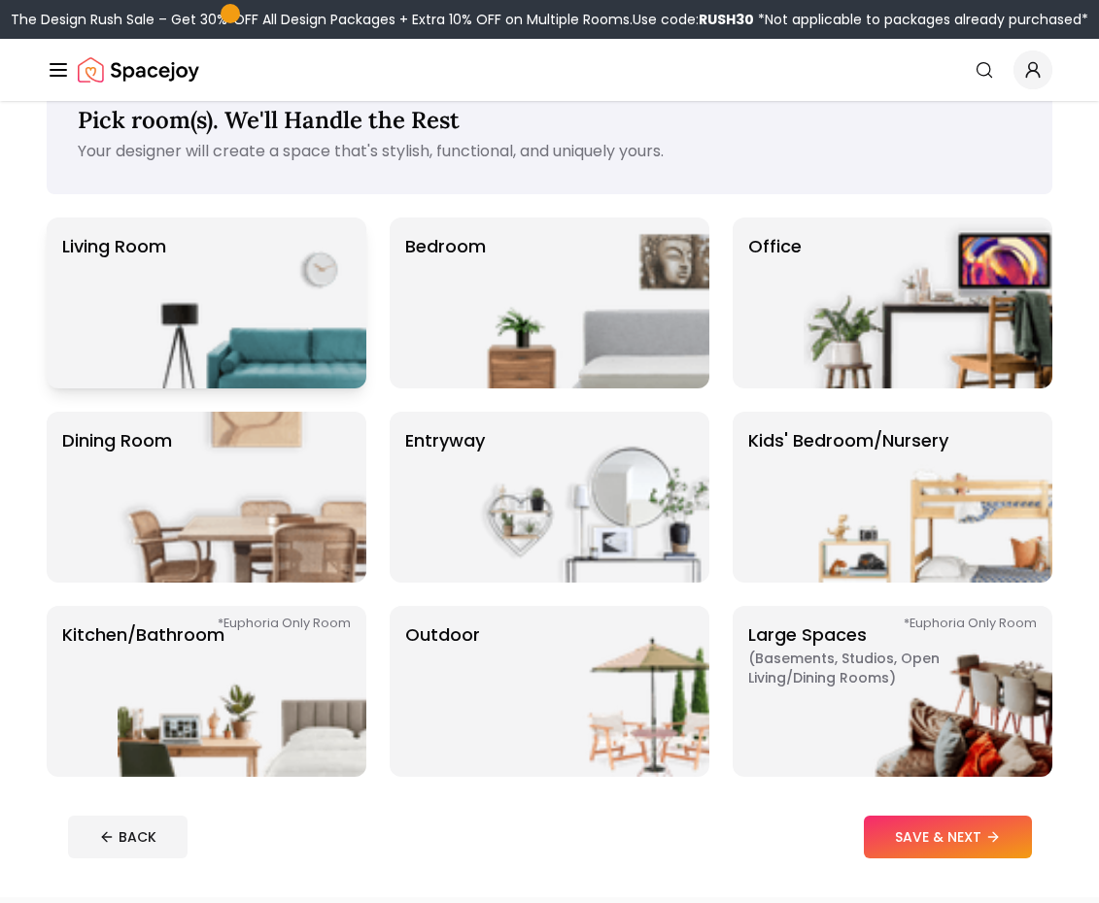
click at [327, 261] on img at bounding box center [242, 303] width 249 height 171
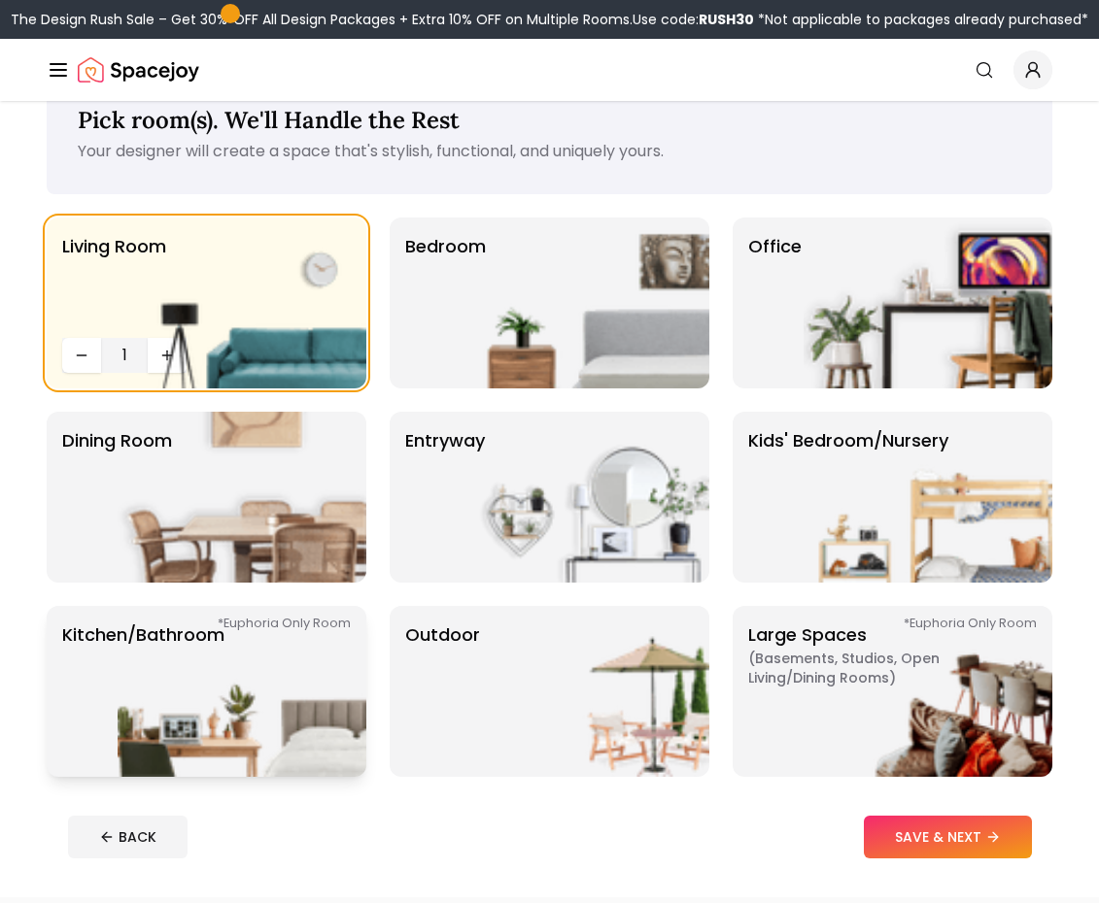
click at [222, 696] on img at bounding box center [242, 691] width 249 height 171
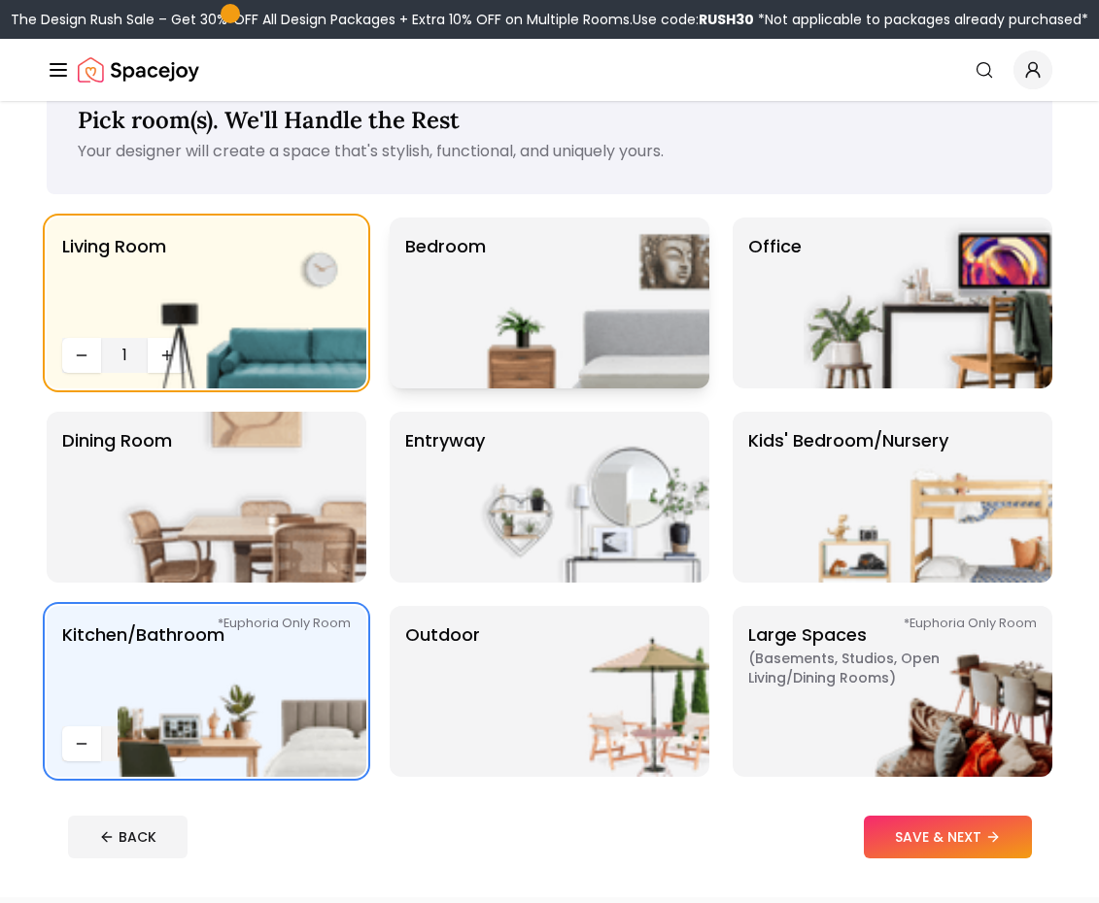
click at [637, 324] on img at bounding box center [584, 303] width 249 height 171
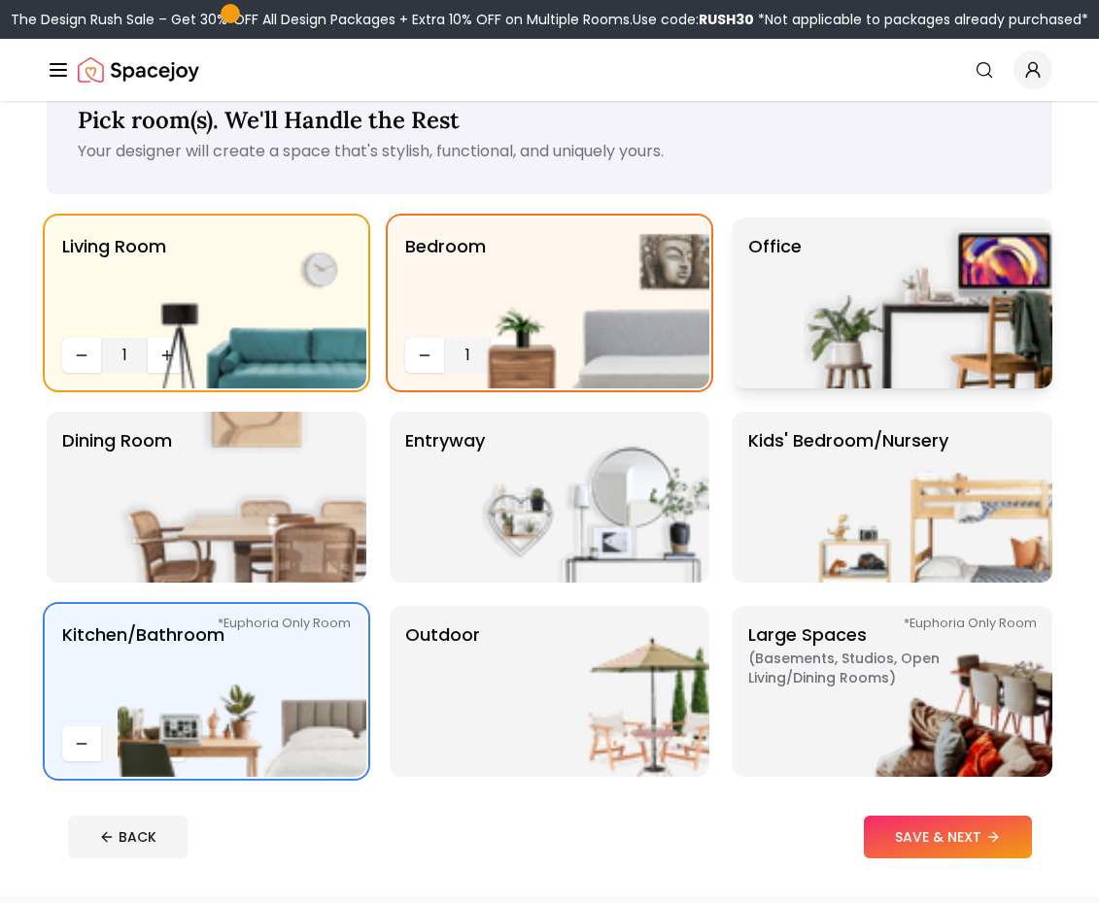
click at [937, 298] on img at bounding box center [927, 303] width 249 height 171
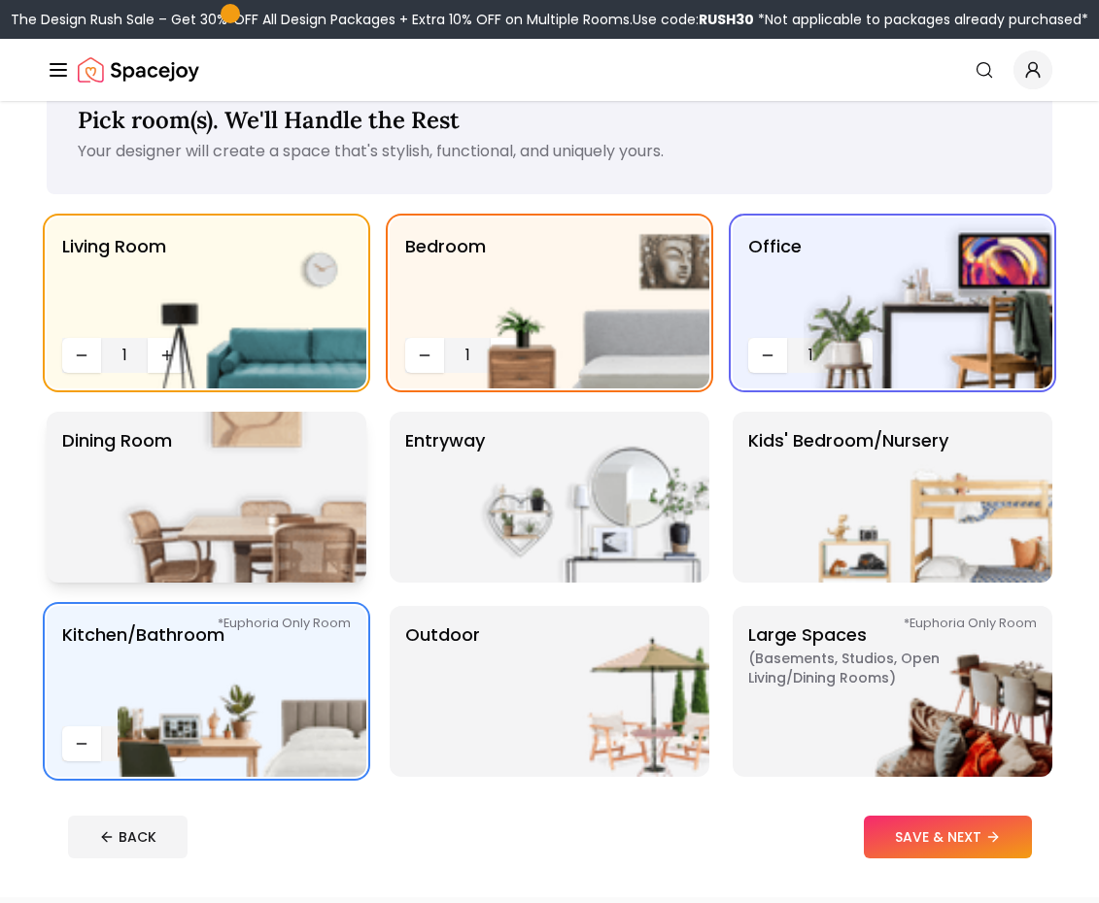
click at [306, 493] on img at bounding box center [242, 497] width 249 height 171
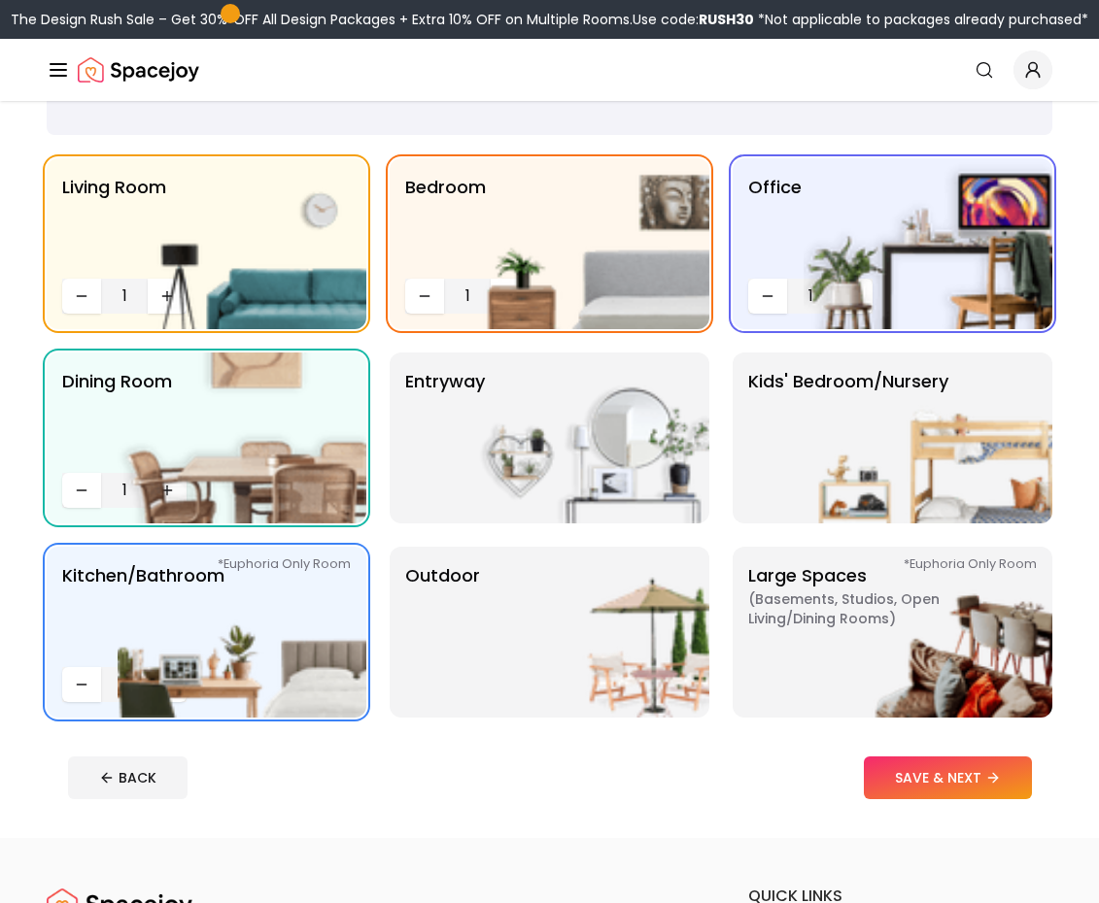
scroll to position [128, 0]
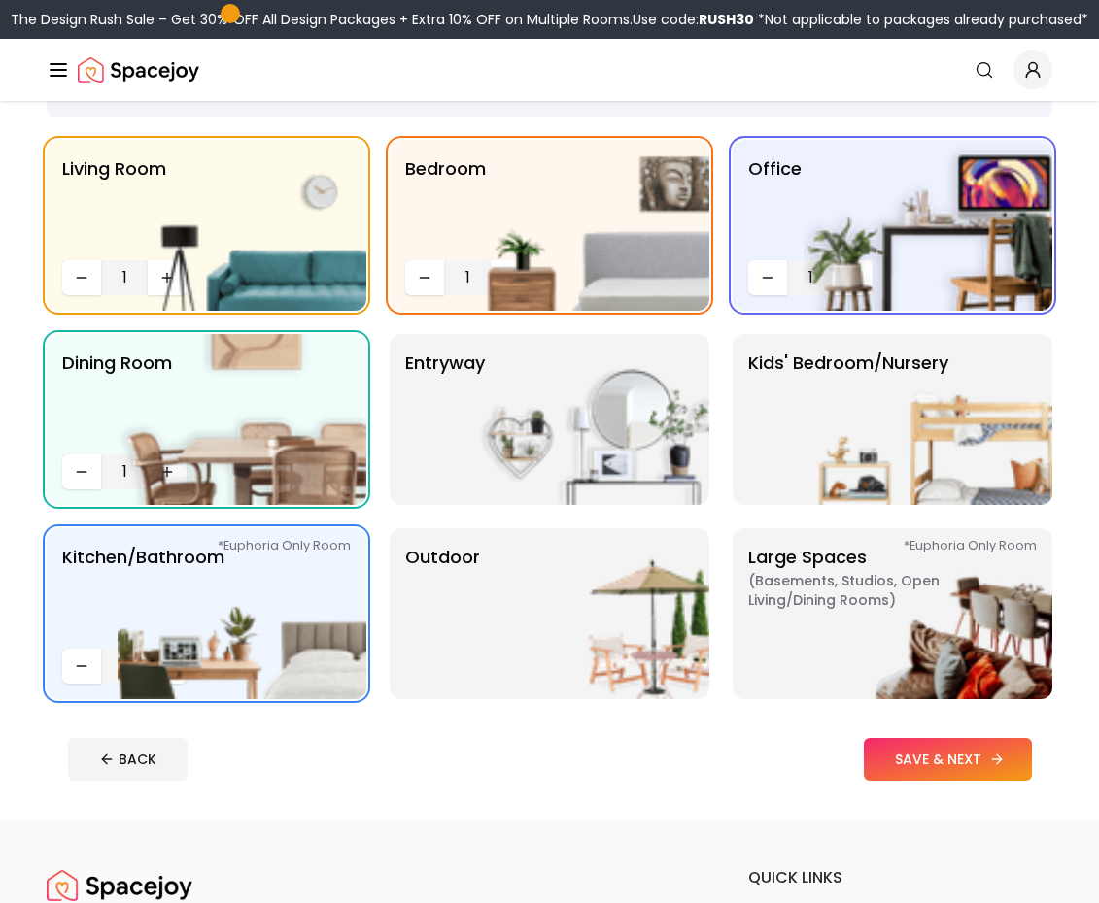
click at [929, 764] on button "SAVE & NEXT" at bounding box center [947, 759] width 168 height 43
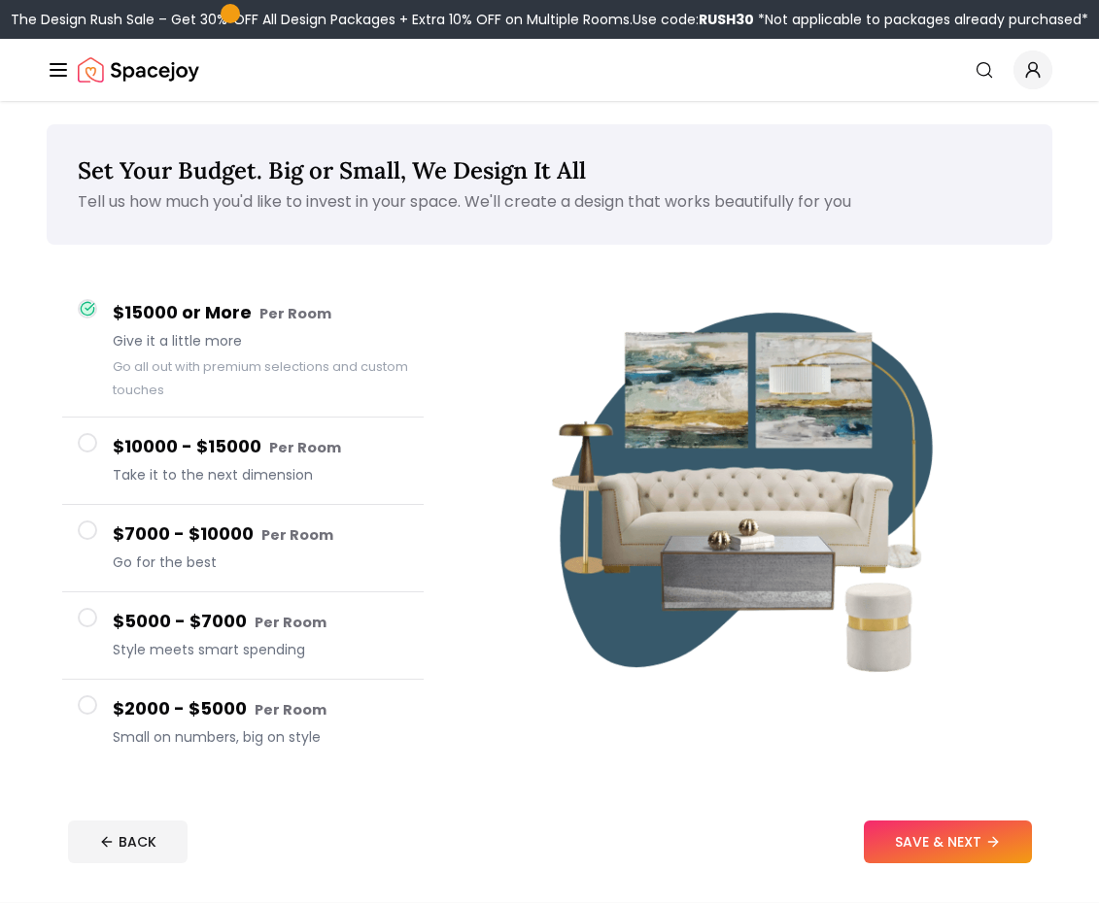
click at [305, 712] on small "Per Room" at bounding box center [290, 709] width 72 height 19
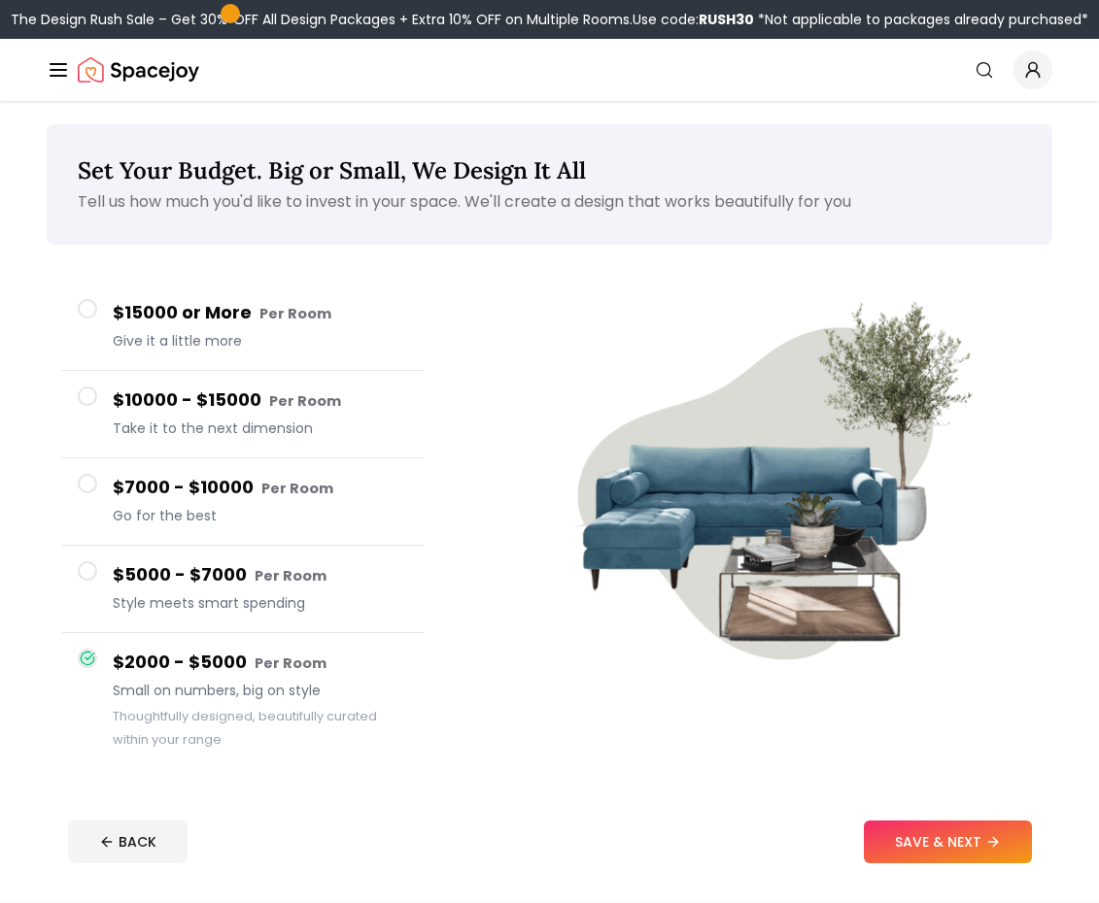
click at [957, 845] on button "SAVE & NEXT" at bounding box center [947, 842] width 168 height 43
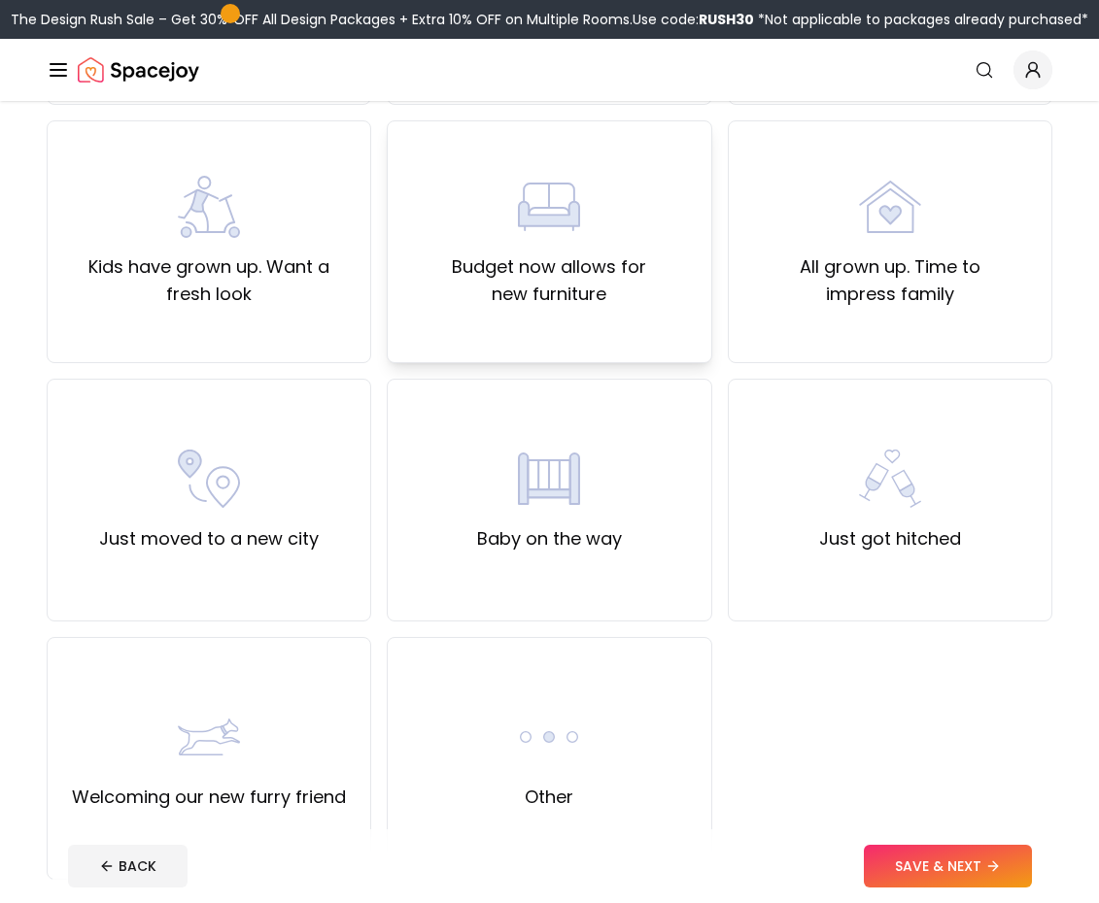
scroll to position [421, 0]
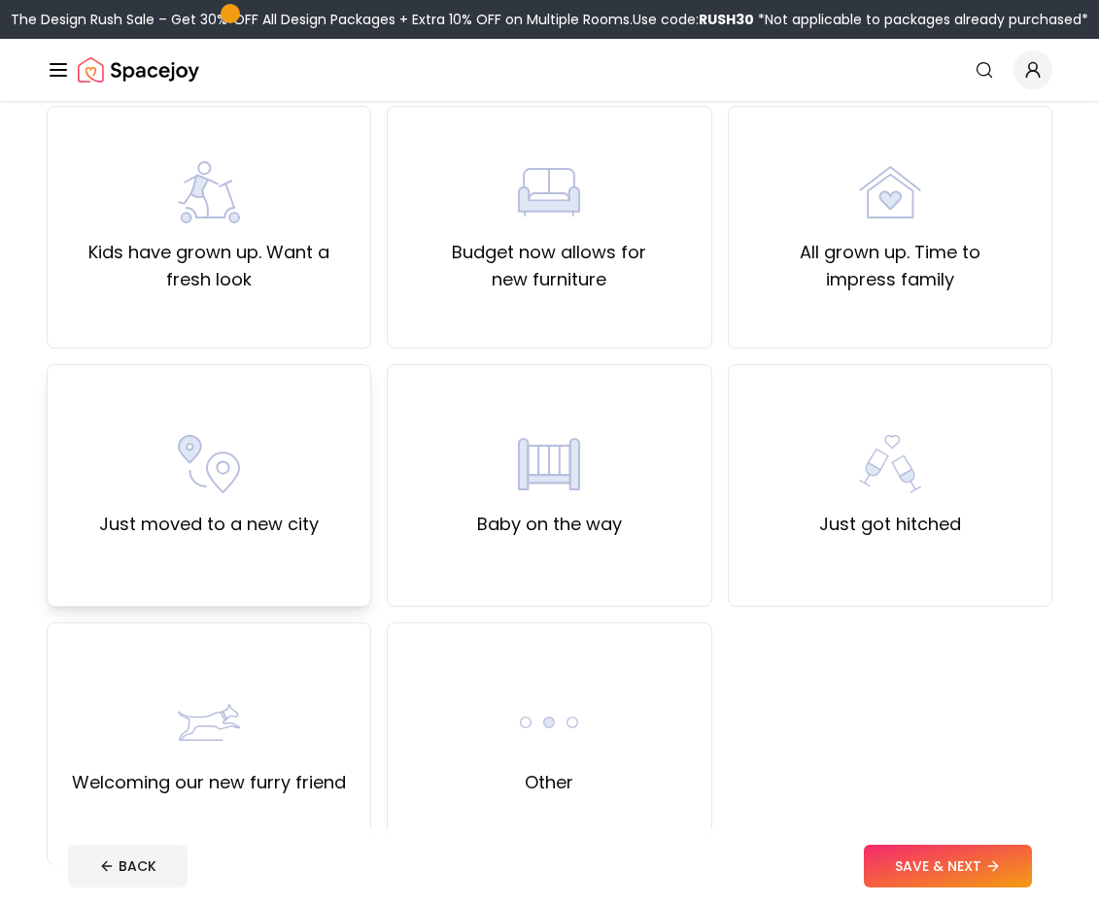
click at [258, 570] on div "Just moved to a new city" at bounding box center [209, 485] width 324 height 243
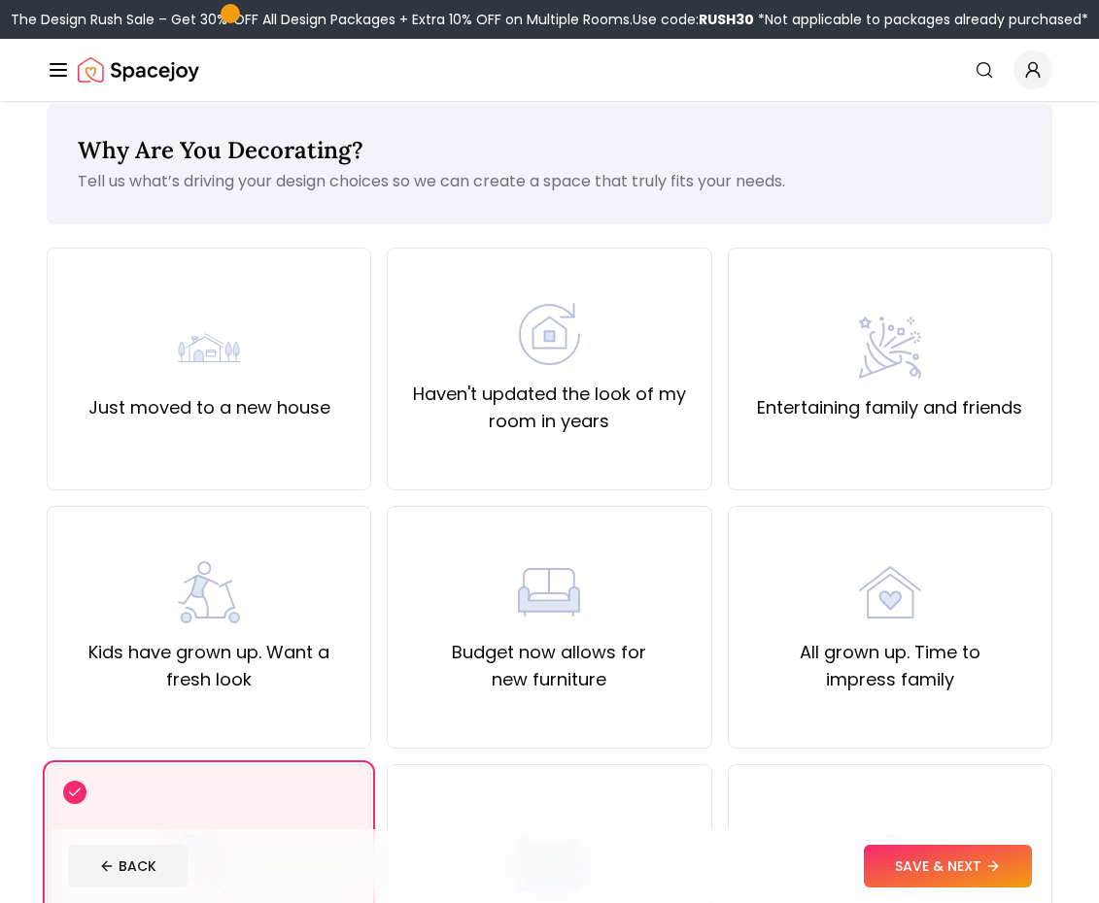
scroll to position [0, 0]
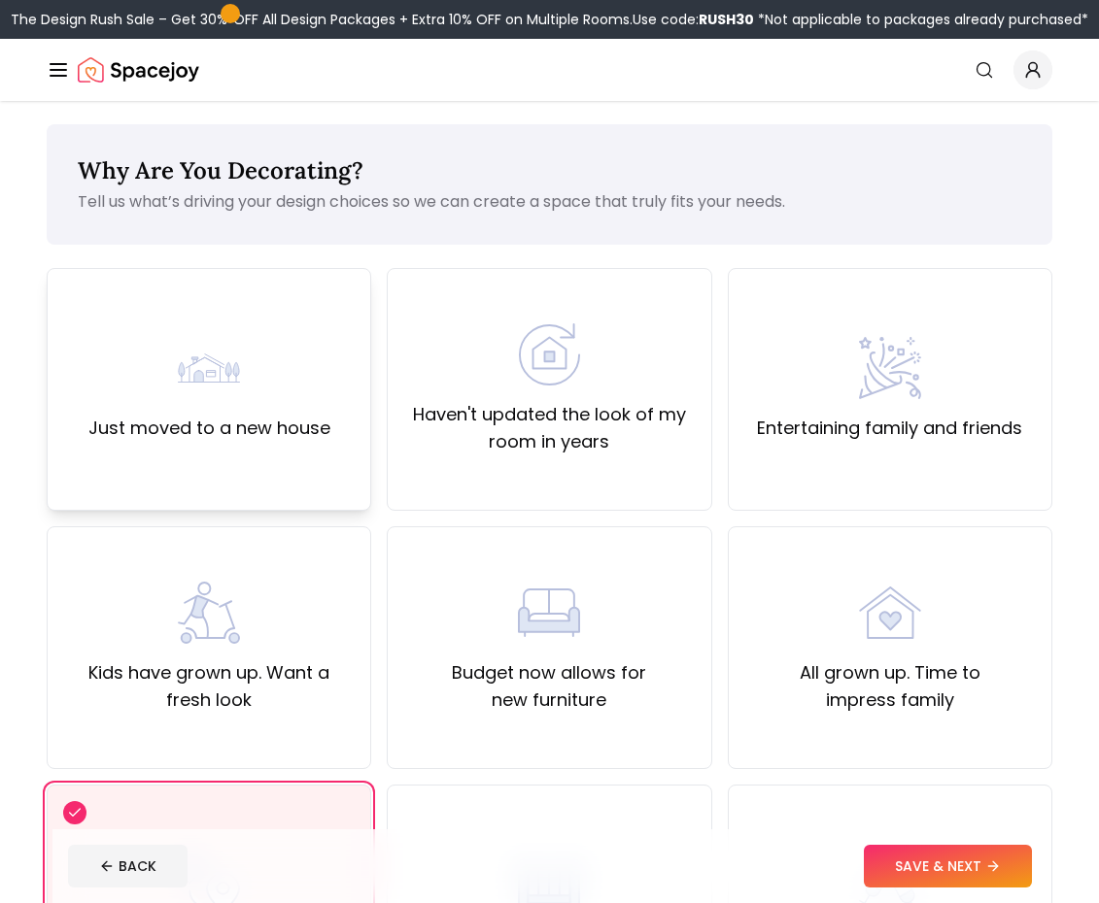
click at [306, 404] on div "Just moved to a new house" at bounding box center [209, 389] width 242 height 105
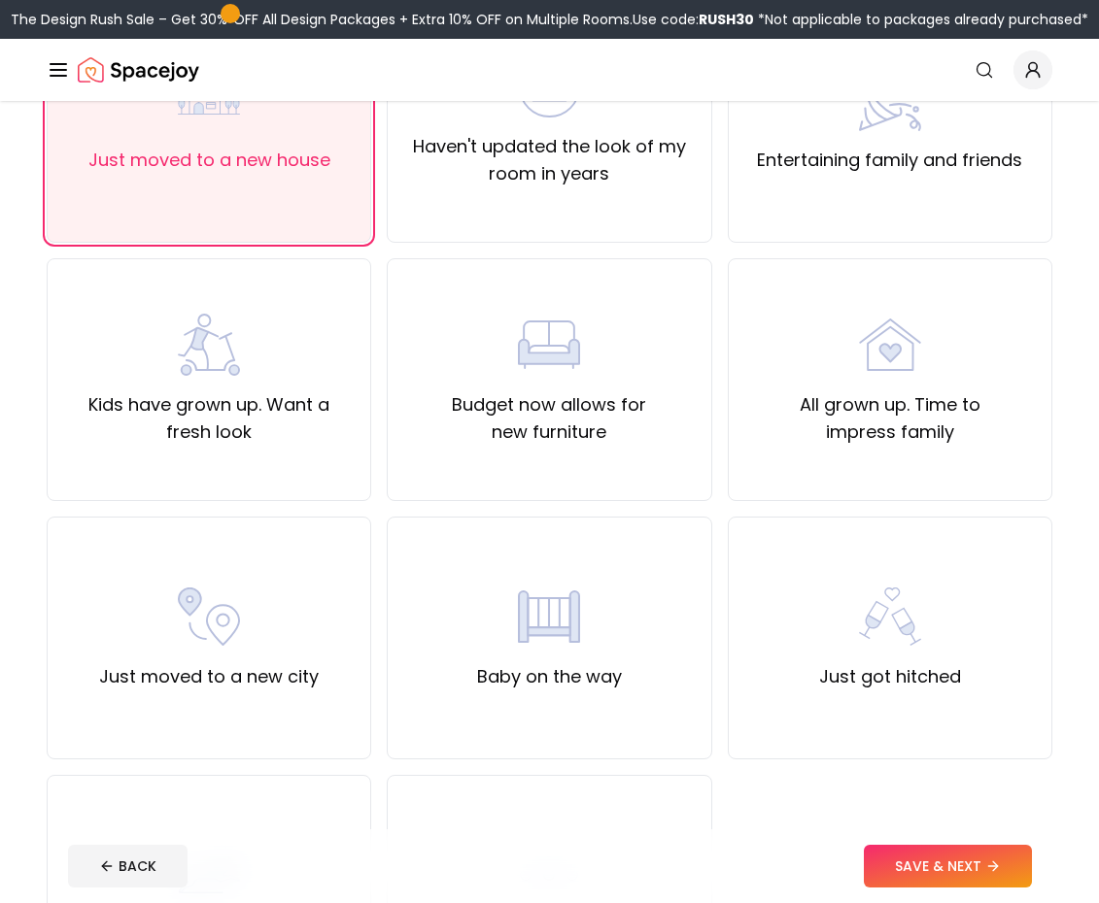
scroll to position [409, 0]
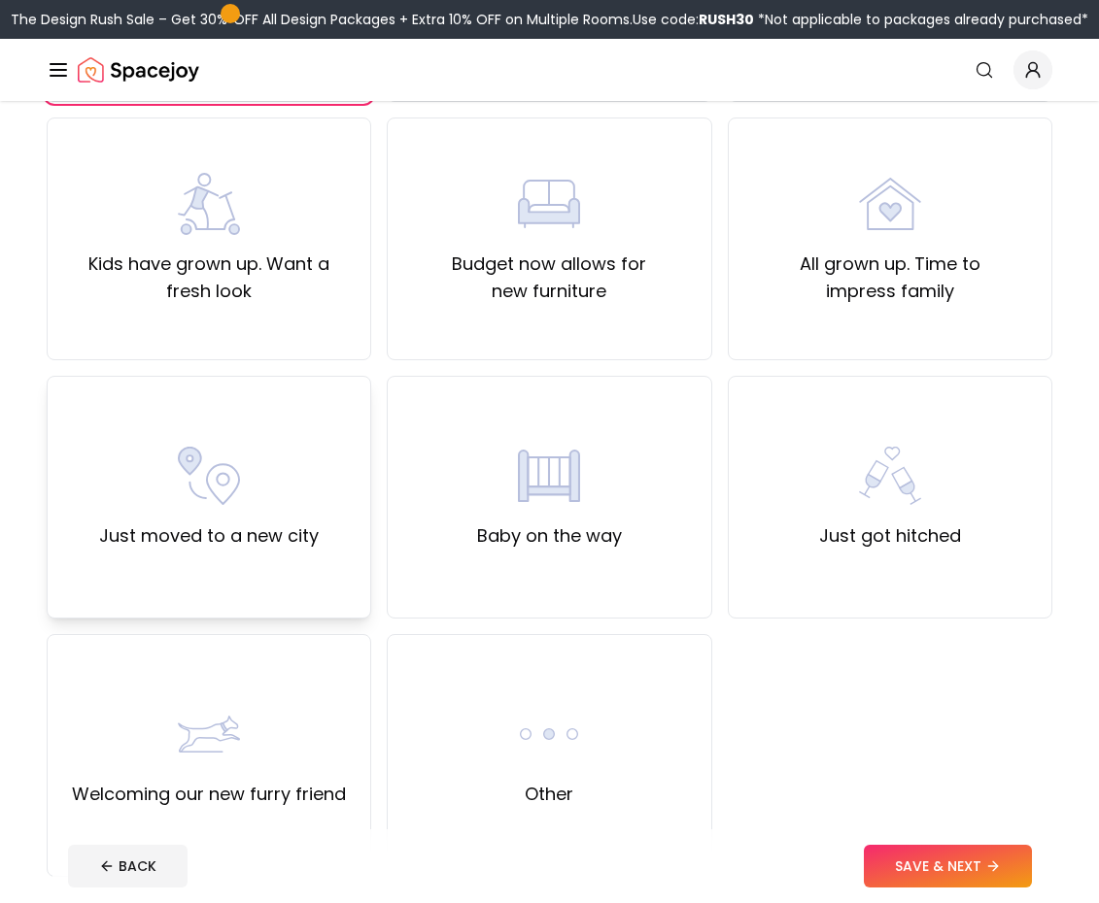
click at [264, 524] on label "Just moved to a new city" at bounding box center [209, 536] width 220 height 27
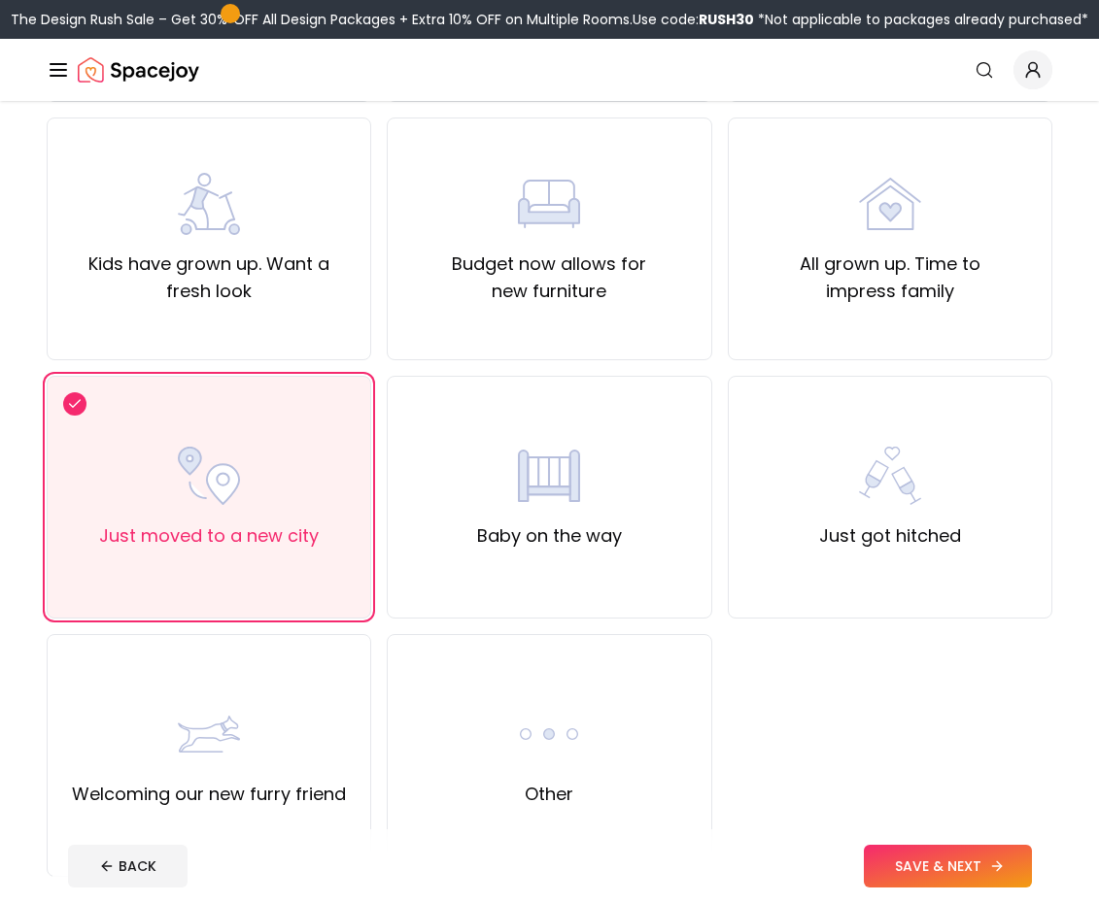
click at [909, 852] on button "SAVE & NEXT" at bounding box center [947, 866] width 168 height 43
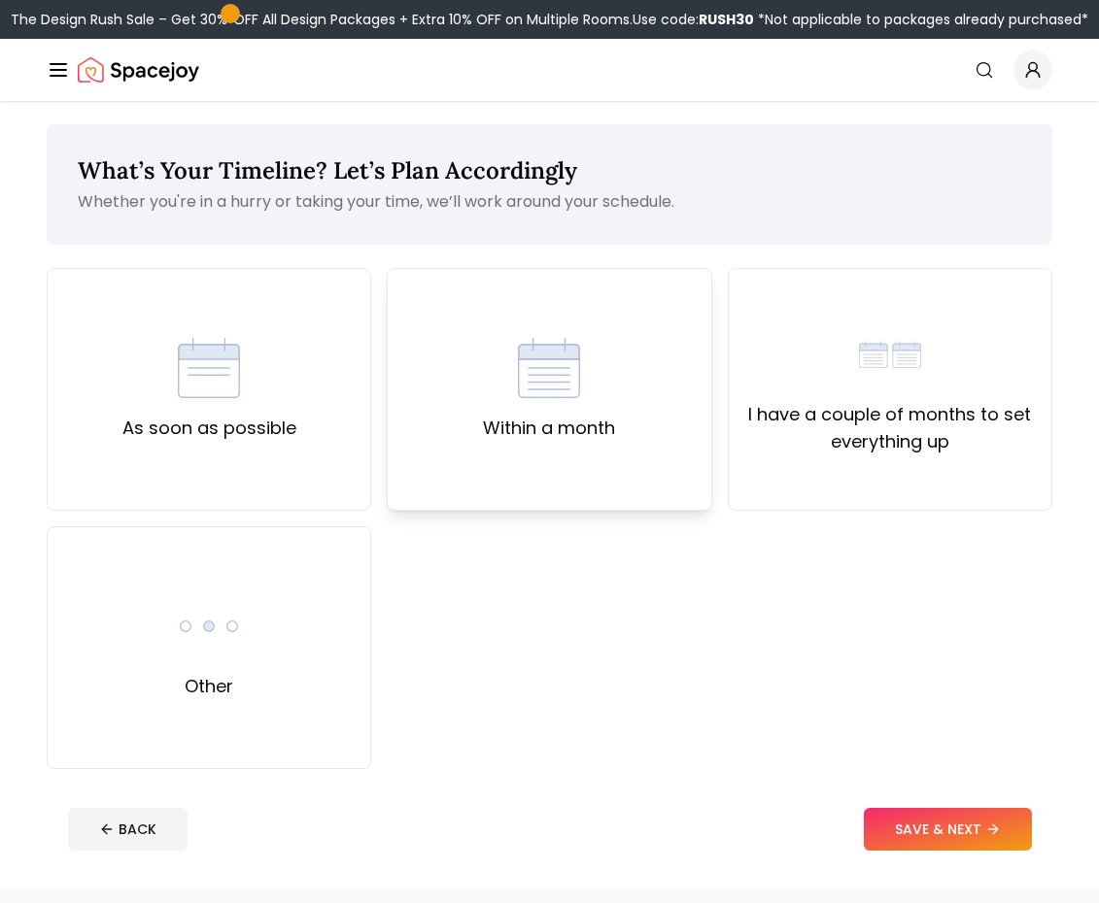
click at [595, 451] on div "Within a month" at bounding box center [549, 389] width 324 height 243
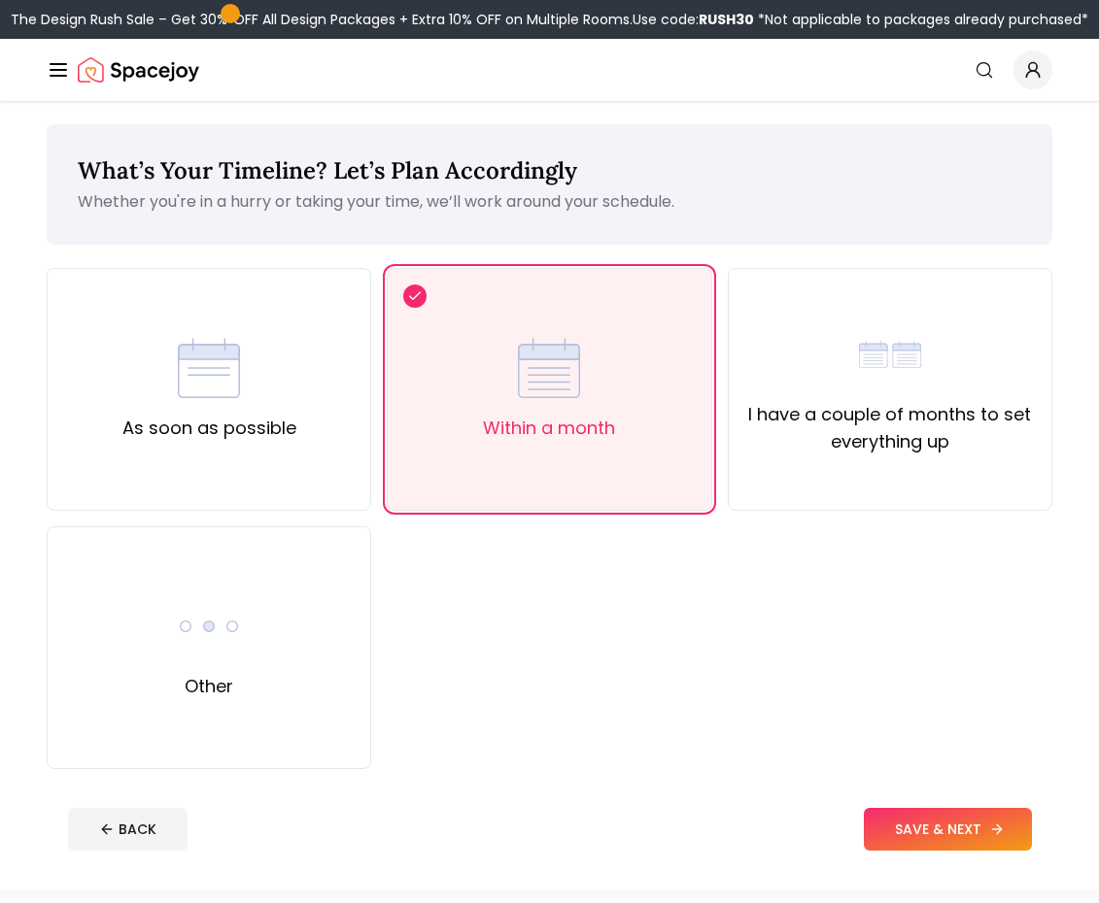
click at [903, 834] on button "SAVE & NEXT" at bounding box center [947, 829] width 168 height 43
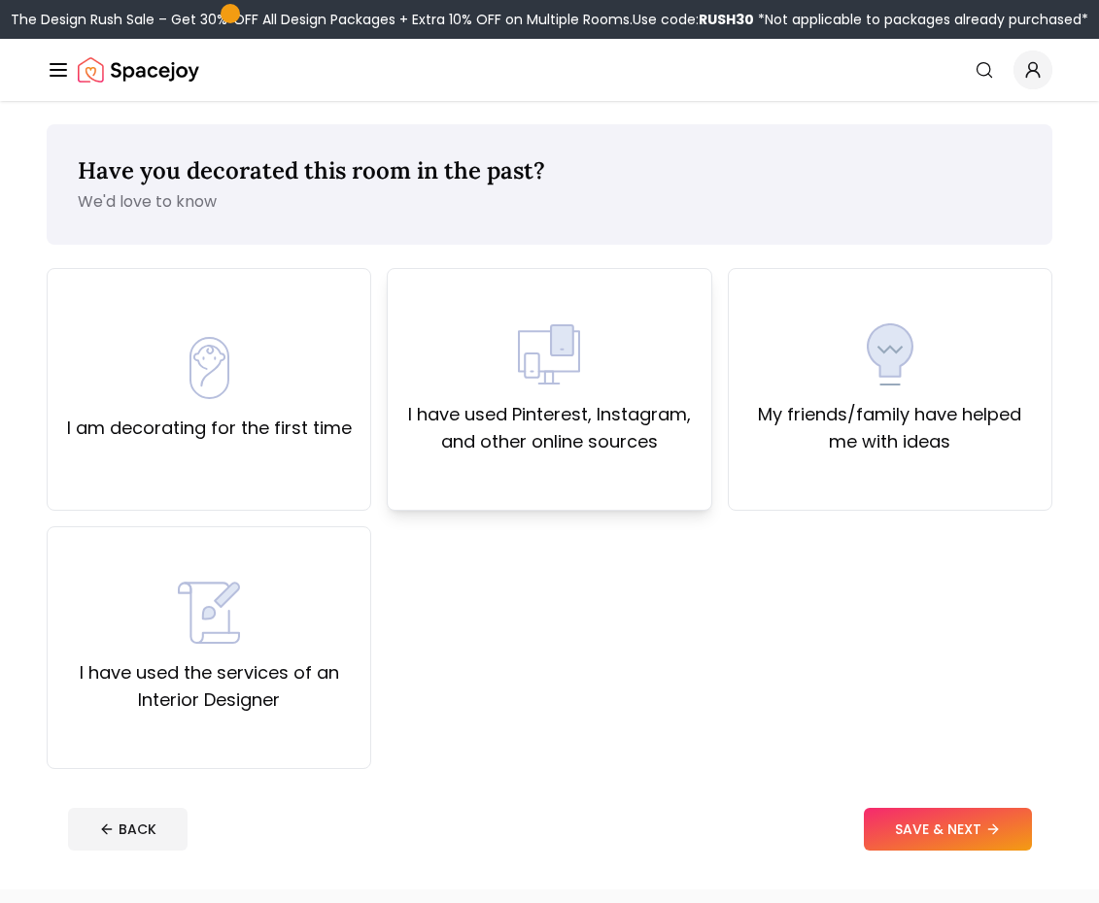
click at [588, 463] on div "I have used Pinterest, Instagram, and other online sources" at bounding box center [549, 389] width 324 height 243
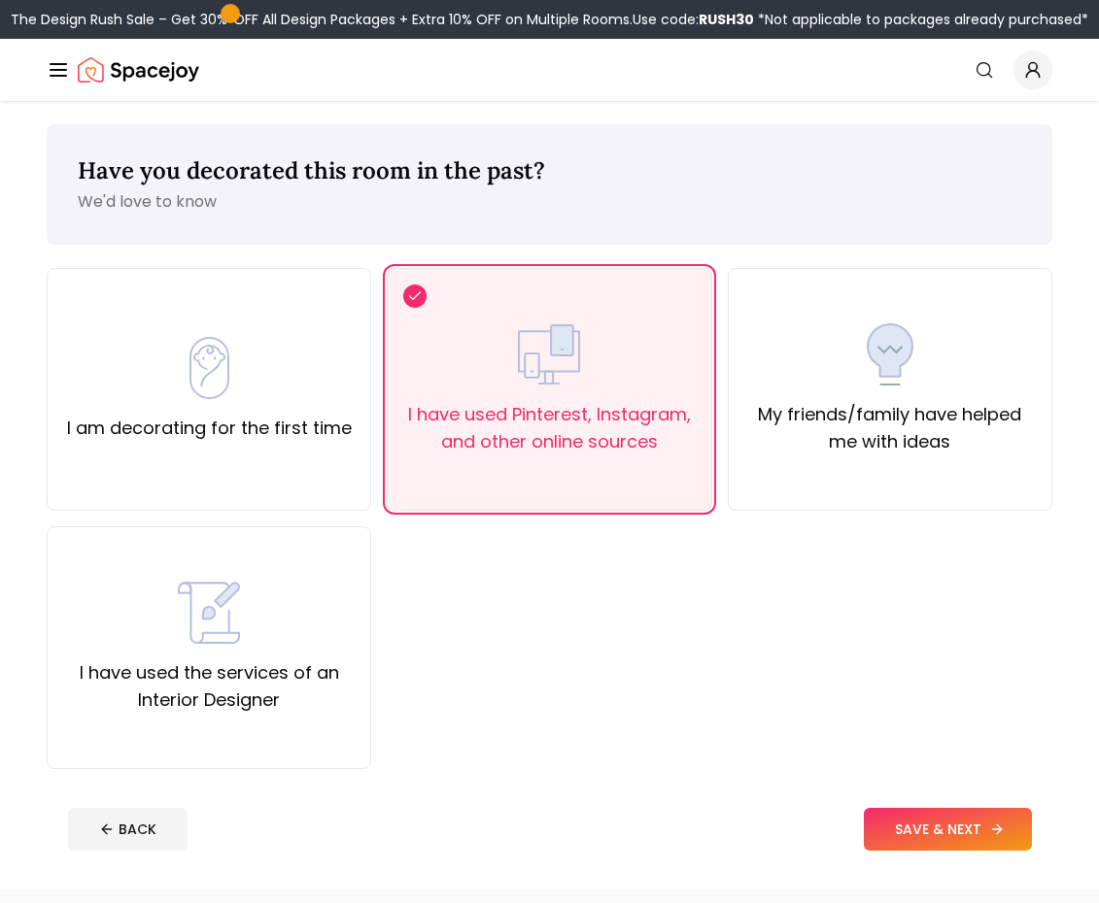
click at [933, 830] on button "SAVE & NEXT" at bounding box center [947, 829] width 168 height 43
